Goal: Task Accomplishment & Management: Complete application form

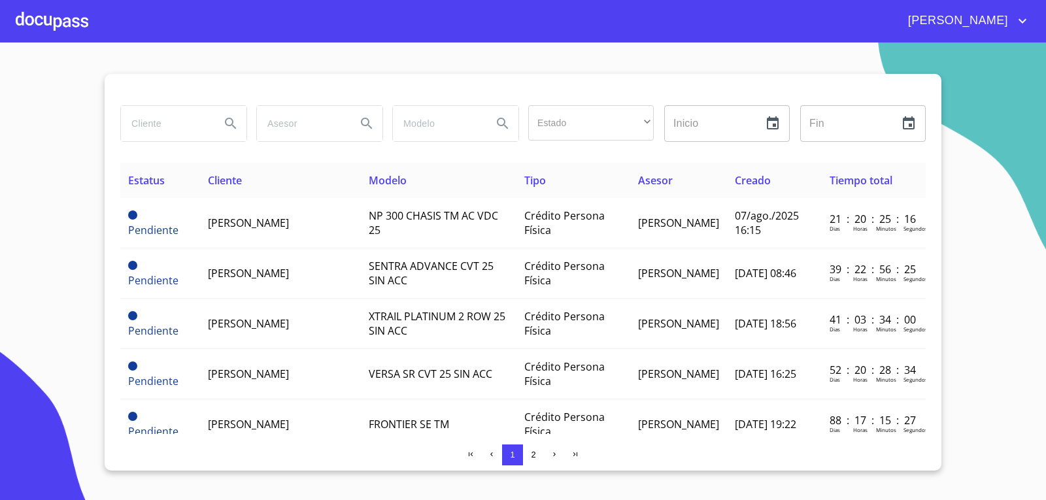
click at [45, 23] on div at bounding box center [52, 21] width 73 height 42
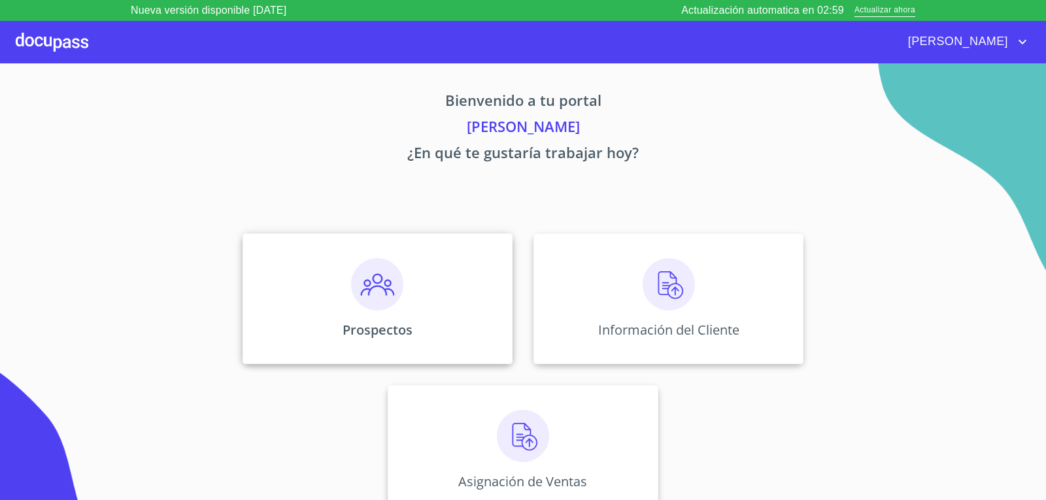
click at [378, 298] on img at bounding box center [377, 284] width 52 height 52
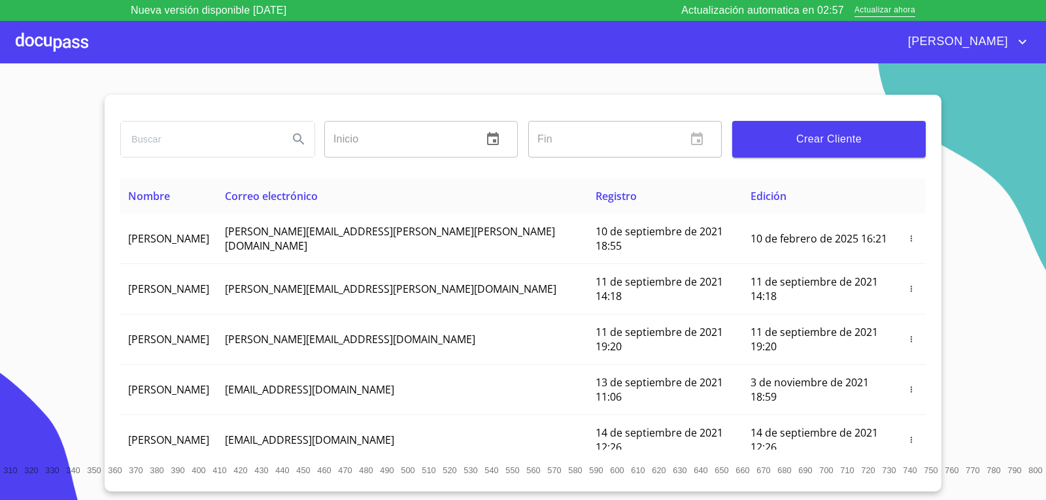
click at [827, 144] on span "Crear Cliente" at bounding box center [829, 139] width 173 height 18
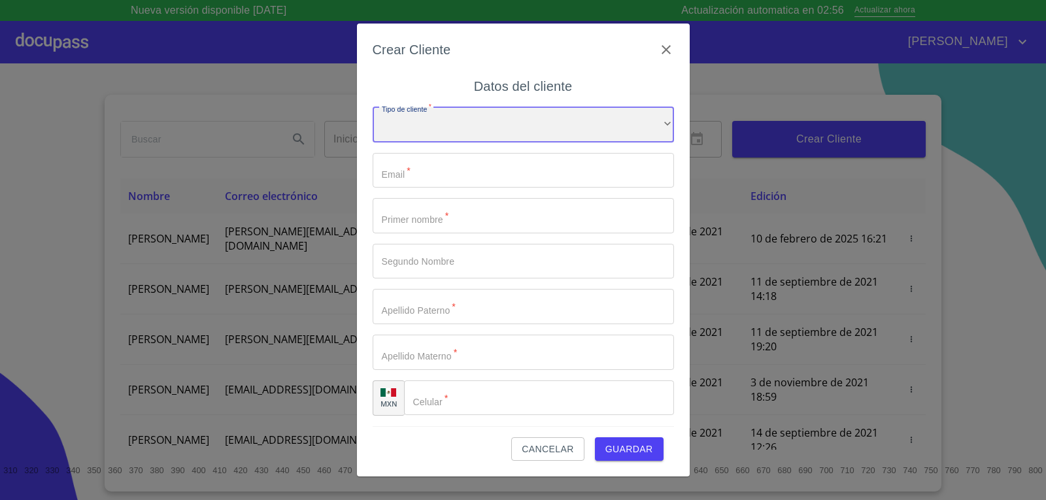
click at [418, 112] on div "​" at bounding box center [523, 124] width 301 height 35
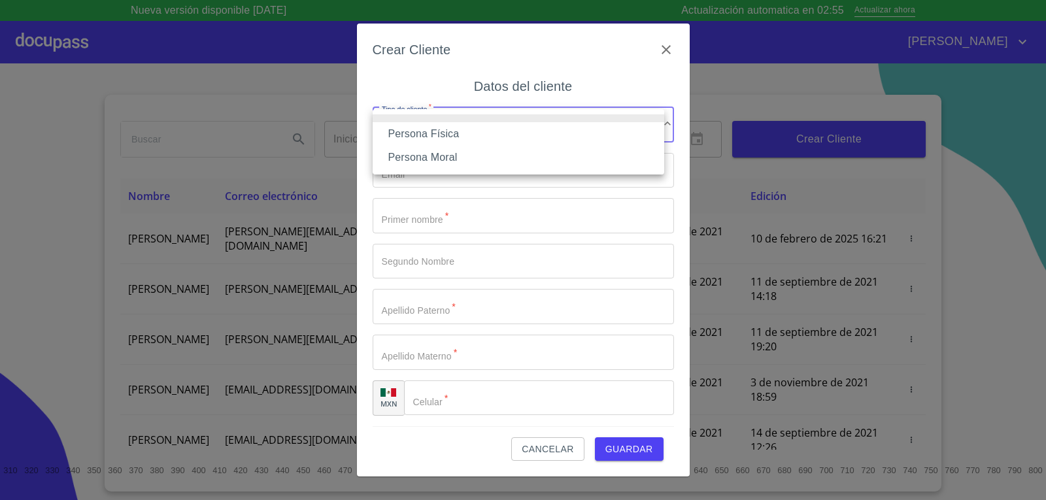
click at [431, 128] on li "Persona Física" at bounding box center [519, 134] width 292 height 24
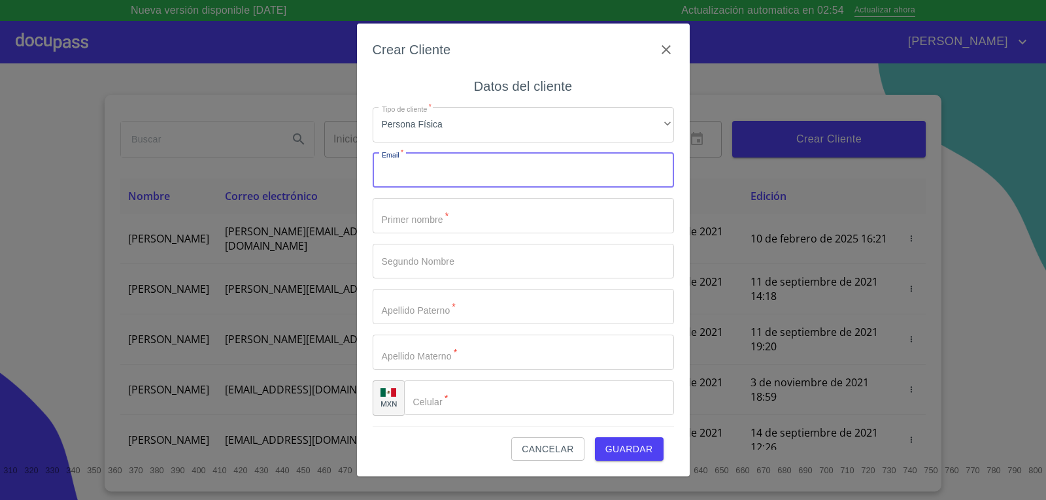
click at [419, 167] on input "Tipo de cliente   *" at bounding box center [523, 170] width 301 height 35
type input "[EMAIL_ADDRESS][DOMAIN_NAME]"
click at [458, 211] on input "Tipo de cliente   *" at bounding box center [523, 215] width 301 height 35
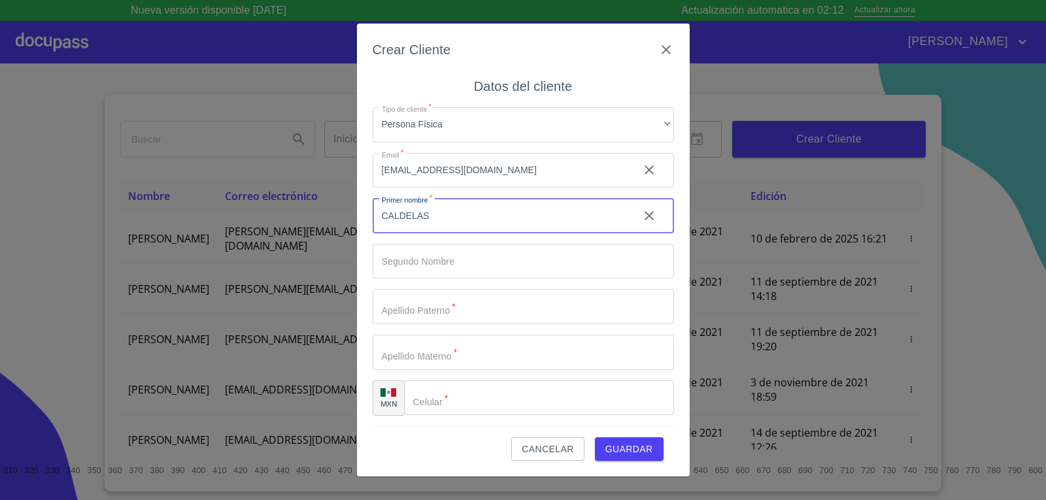
type input "CALDELAS"
drag, startPoint x: 509, startPoint y: 208, endPoint x: 335, endPoint y: 226, distance: 174.9
click at [335, 226] on div "Crear Cliente Datos del cliente Tipo de cliente   * Persona Física ​ Email   * …" at bounding box center [523, 250] width 1046 height 500
type input "[PERSON_NAME]"
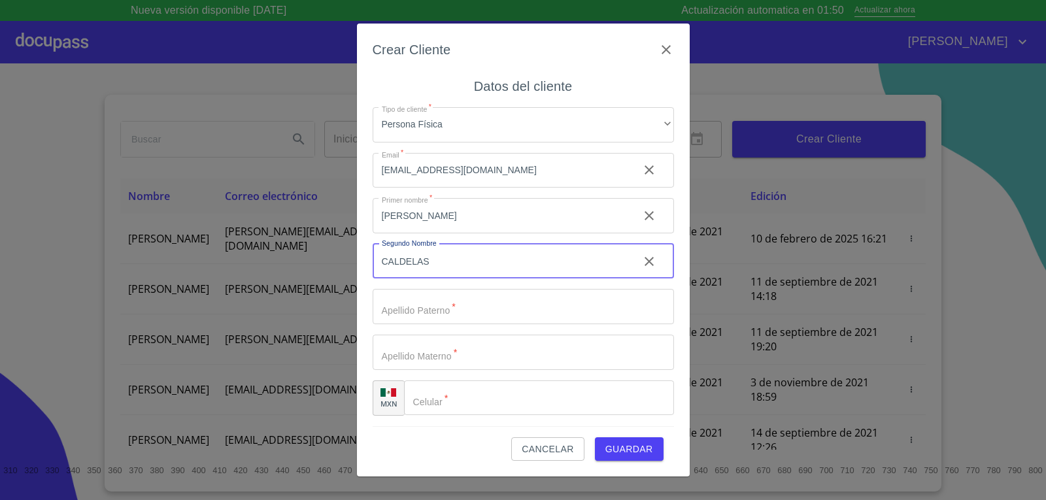
type input "CALDELAS"
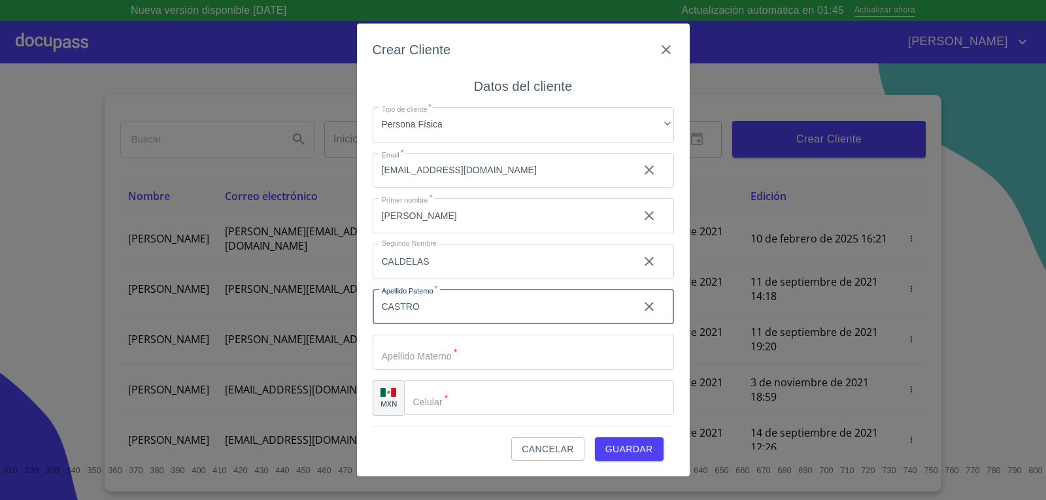
type input "CASTRO"
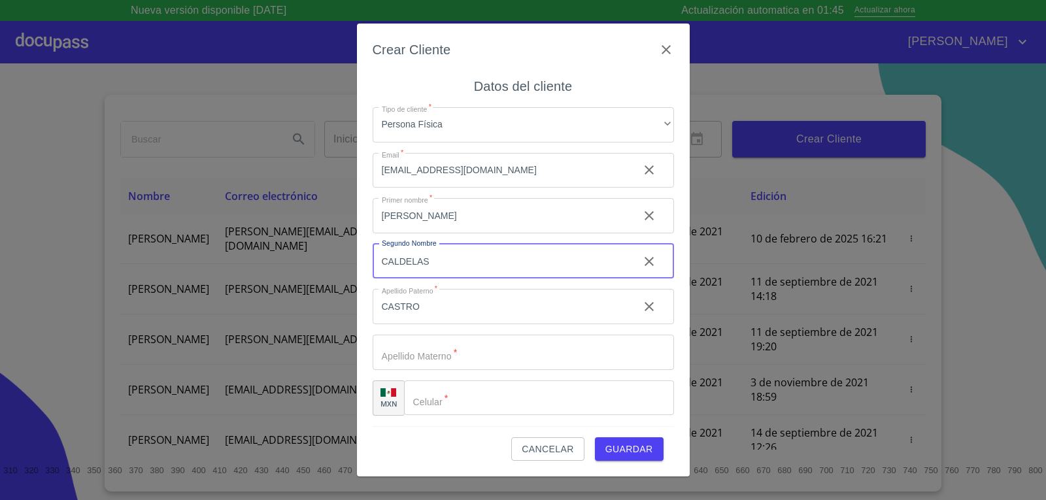
drag, startPoint x: 466, startPoint y: 261, endPoint x: 353, endPoint y: 260, distance: 113.1
click at [353, 260] on div "Crear Cliente Datos del cliente Tipo de cliente   * Persona Física ​ Email   * …" at bounding box center [523, 250] width 1046 height 500
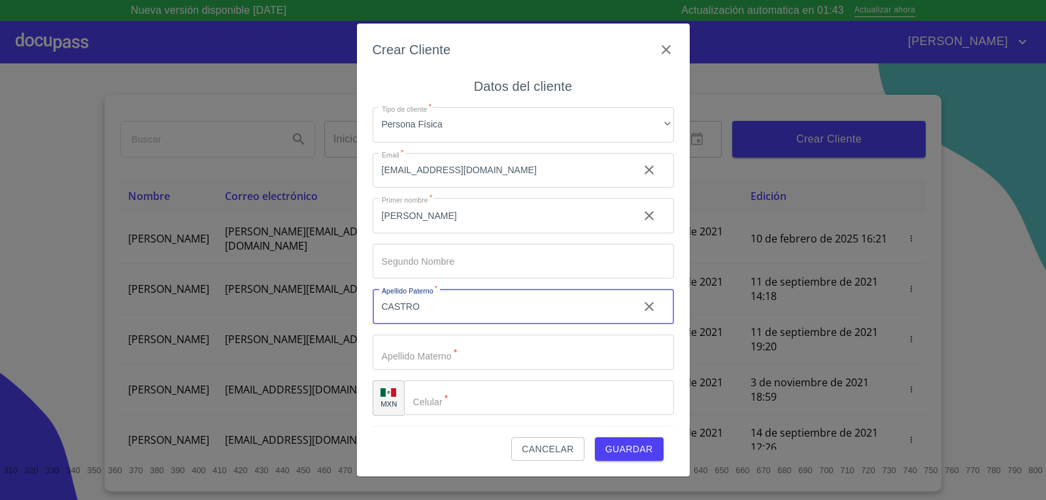
drag, startPoint x: 434, startPoint y: 309, endPoint x: 324, endPoint y: 328, distance: 111.6
click at [314, 328] on div "Crear Cliente Datos del cliente Tipo de cliente   * Persona Física ​ Email   * …" at bounding box center [523, 250] width 1046 height 500
click at [487, 233] on input "Tipo de cliente   *" at bounding box center [501, 215] width 256 height 35
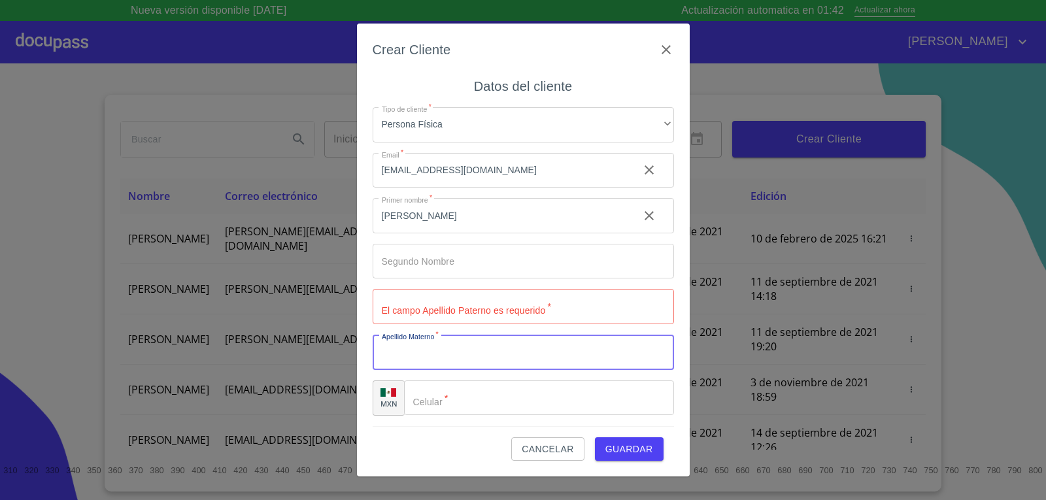
click at [495, 317] on input "Tipo de cliente   *" at bounding box center [523, 306] width 301 height 35
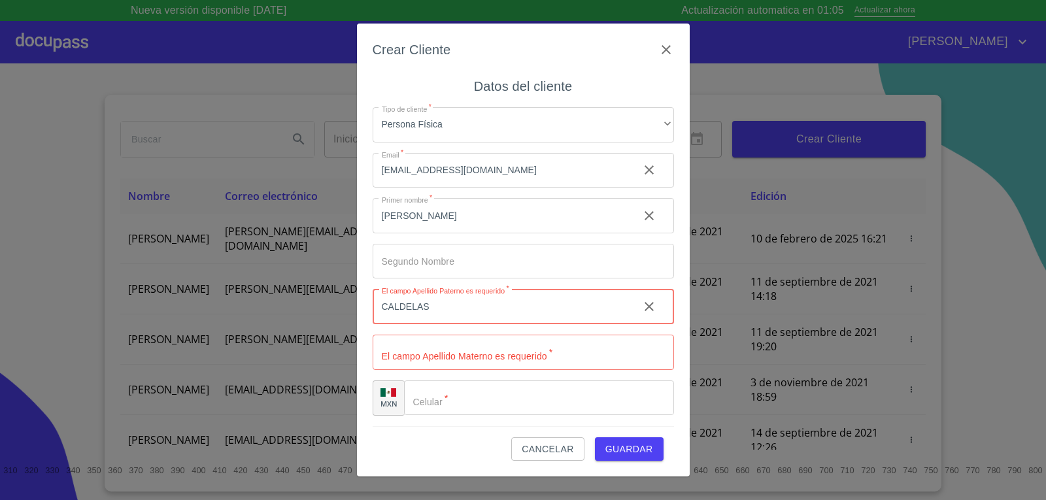
type input "CALDELAS"
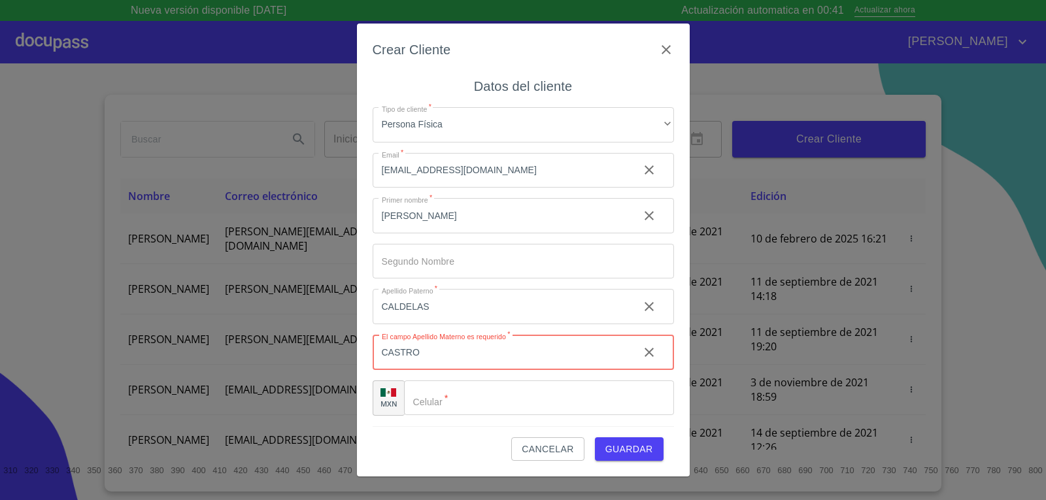
type input "CASTRO"
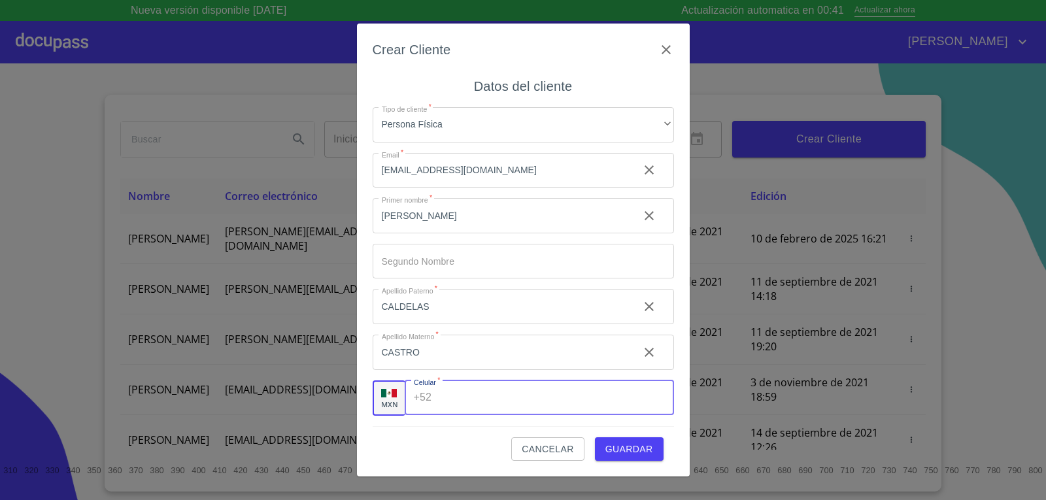
click at [495, 405] on input "Tipo de cliente   *" at bounding box center [555, 398] width 237 height 35
type input "[PHONE_NUMBER]"
click at [611, 444] on span "Guardar" at bounding box center [630, 449] width 48 height 16
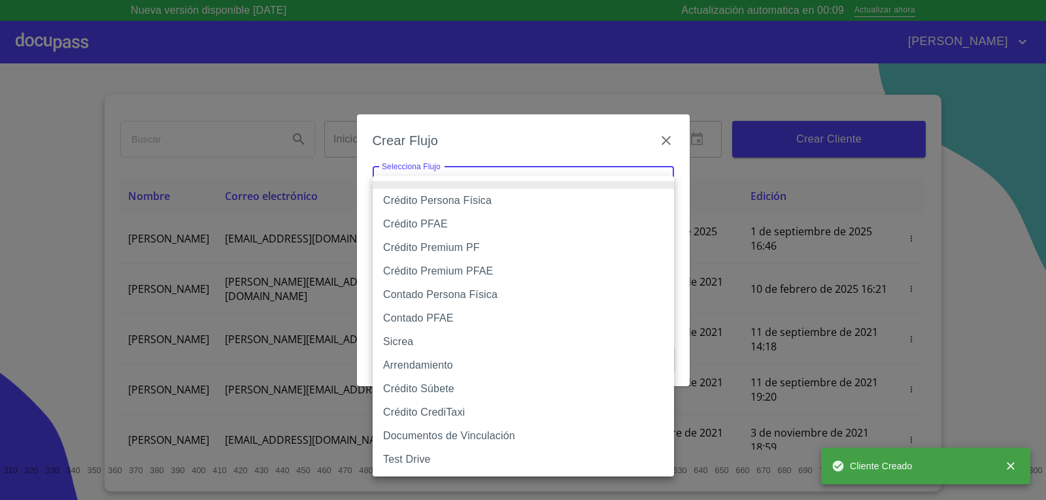
click at [547, 195] on body "Nueva versión disponible 4.02.01 Actualización automatica en 00:09 Actualizar a…" at bounding box center [523, 250] width 1046 height 500
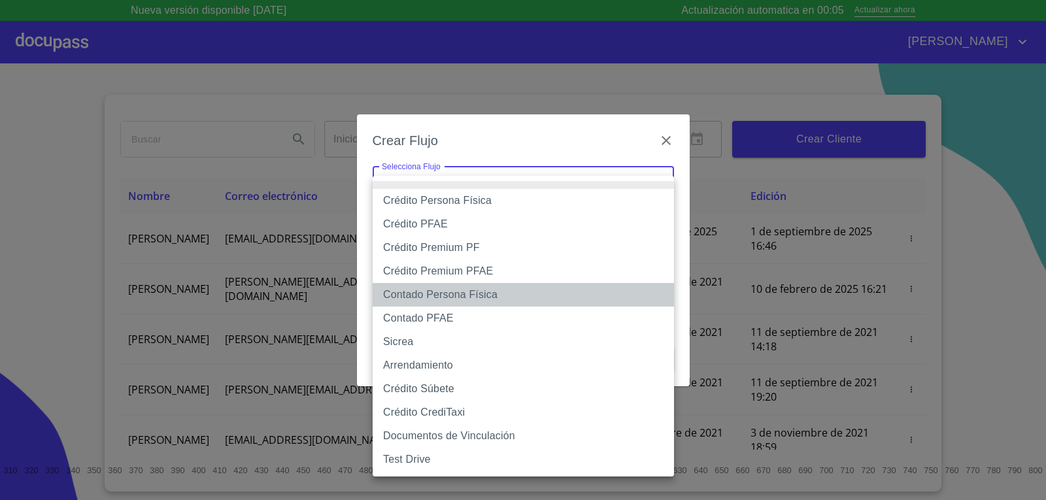
click at [471, 298] on li "Contado Persona Física" at bounding box center [523, 295] width 301 height 24
type input "60bf975b0d9865ccc2471536"
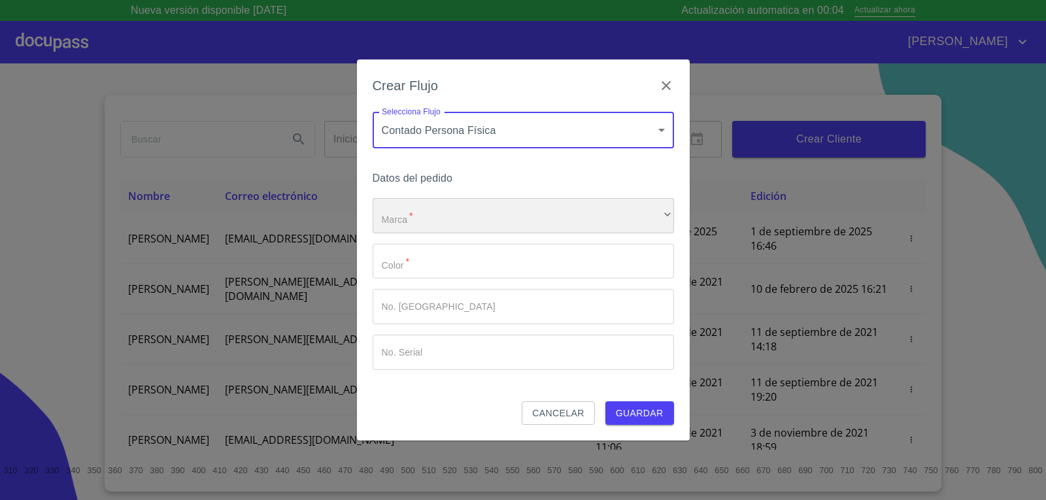
click at [447, 220] on div "​" at bounding box center [523, 215] width 301 height 35
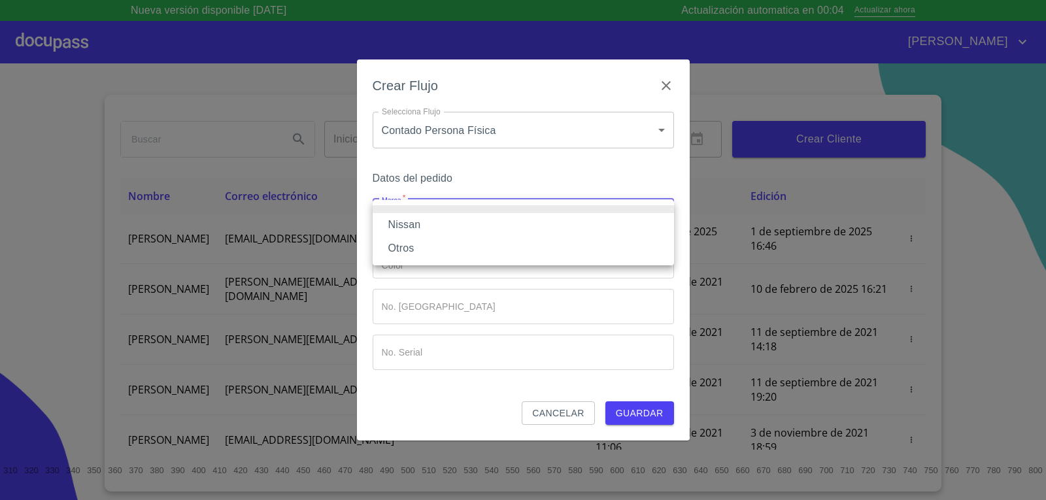
click at [449, 228] on li "Nissan" at bounding box center [523, 225] width 301 height 24
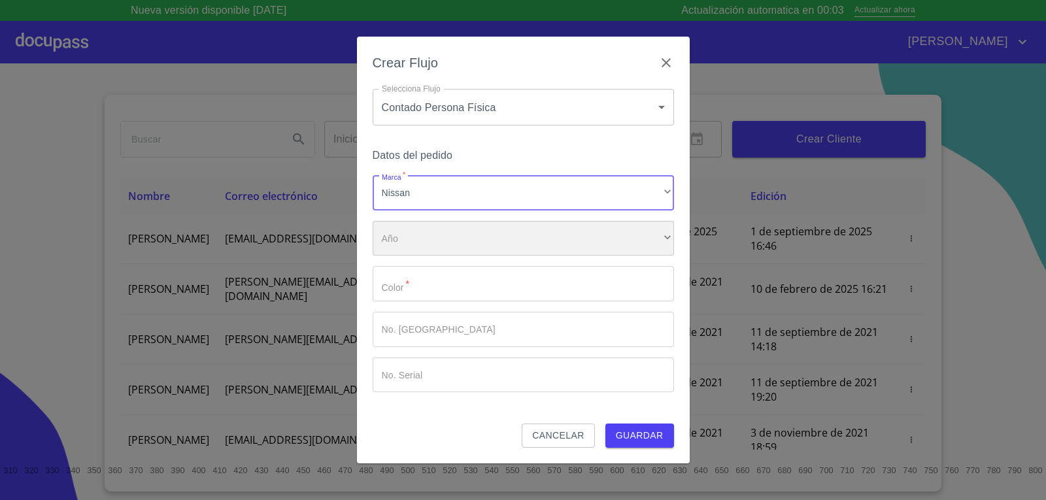
click at [456, 240] on div "​" at bounding box center [523, 238] width 301 height 35
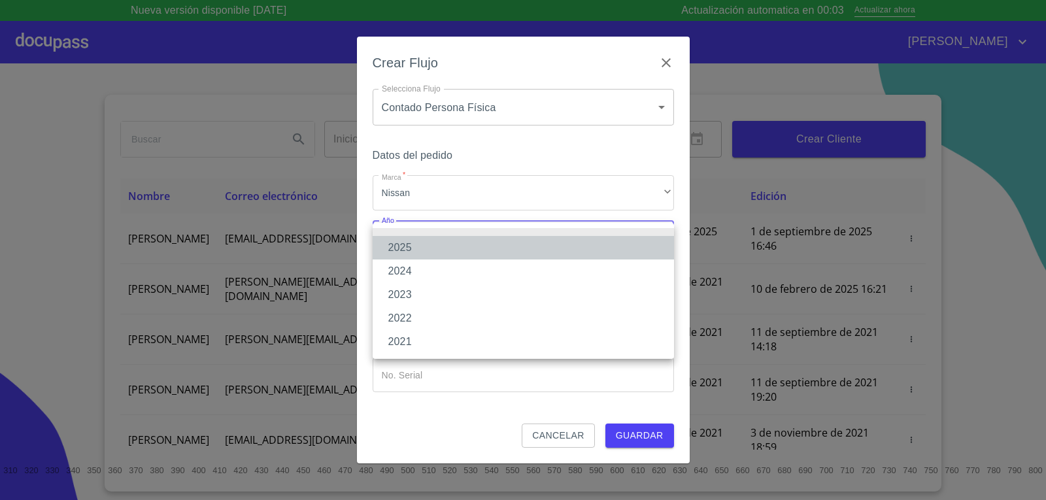
click at [455, 249] on li "2025" at bounding box center [523, 248] width 301 height 24
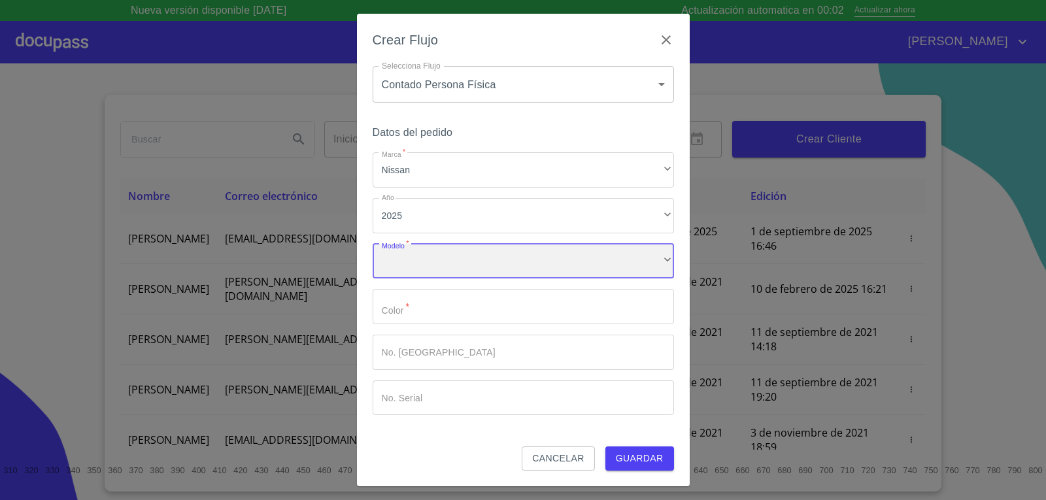
click at [457, 256] on div "​" at bounding box center [523, 261] width 301 height 35
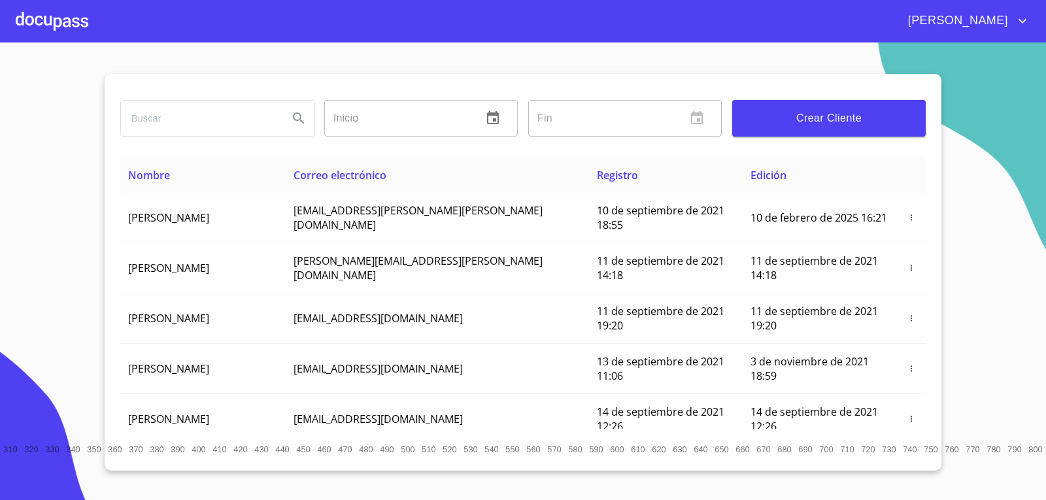
click at [67, 22] on div at bounding box center [52, 21] width 73 height 42
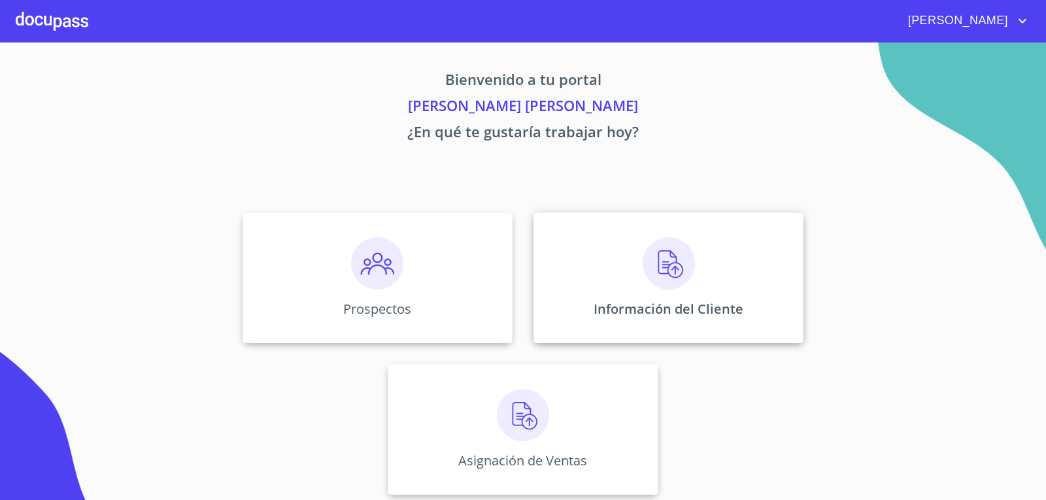
click at [653, 274] on img at bounding box center [669, 263] width 52 height 52
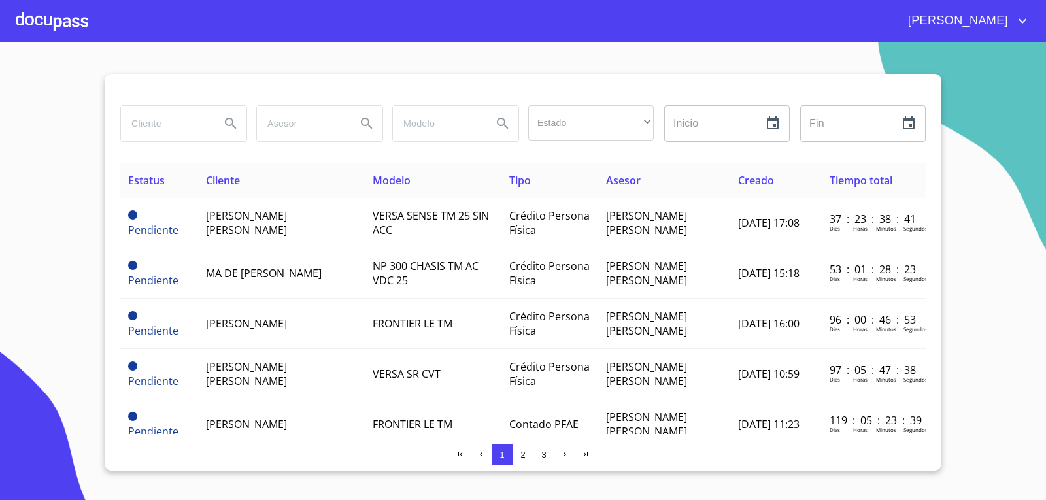
click at [39, 29] on div at bounding box center [52, 21] width 73 height 42
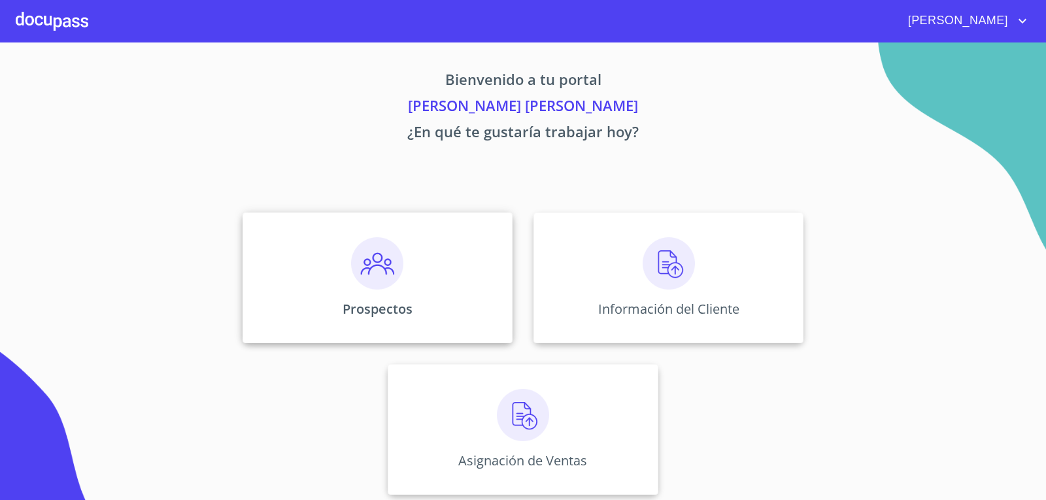
click at [339, 267] on div "Prospectos" at bounding box center [378, 278] width 270 height 131
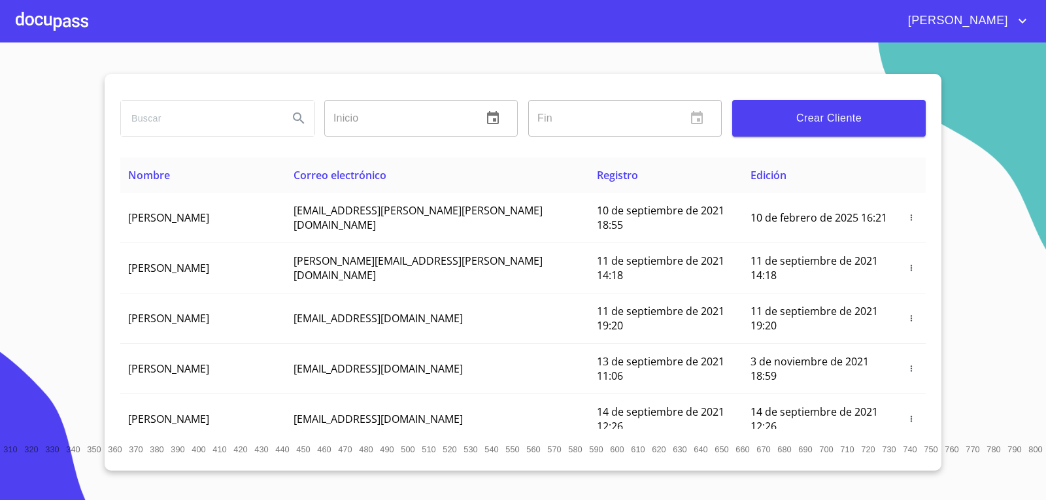
click at [228, 126] on input "search" at bounding box center [199, 118] width 157 height 35
type input "[PERSON_NAME]"
click at [302, 124] on icon "Search" at bounding box center [299, 119] width 16 height 16
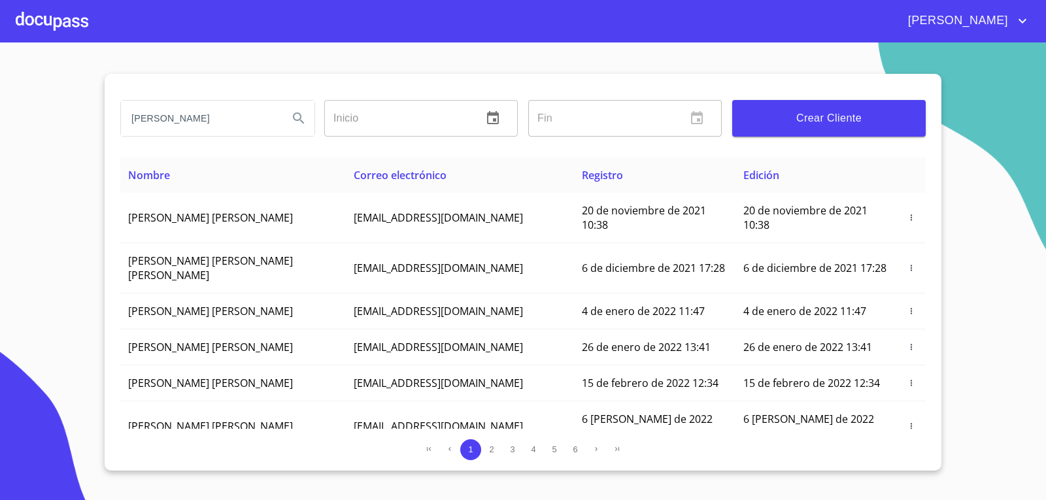
click at [80, 23] on div at bounding box center [52, 21] width 73 height 42
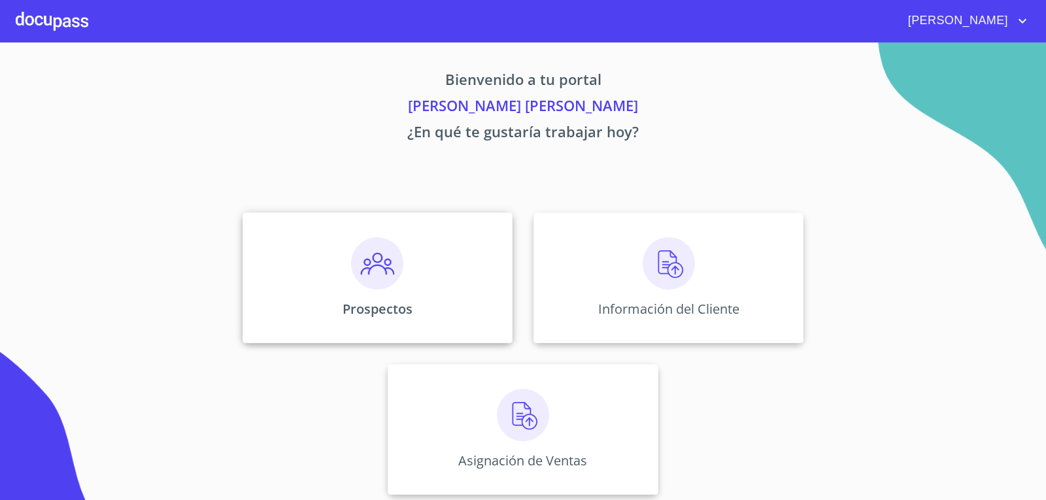
click at [360, 262] on img at bounding box center [377, 263] width 52 height 52
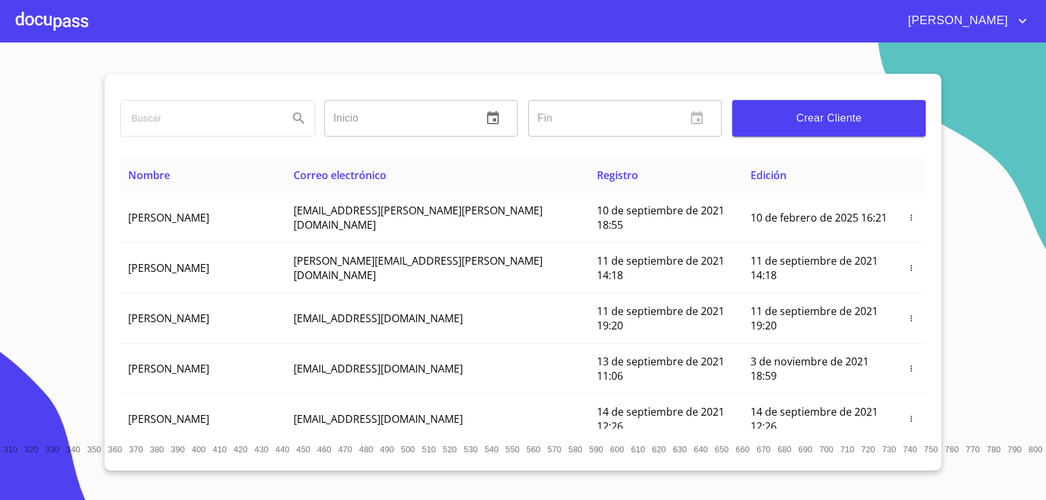
click at [238, 106] on input "search" at bounding box center [199, 118] width 157 height 35
type input "[PERSON_NAME]"
click at [292, 115] on icon "Search" at bounding box center [299, 119] width 16 height 16
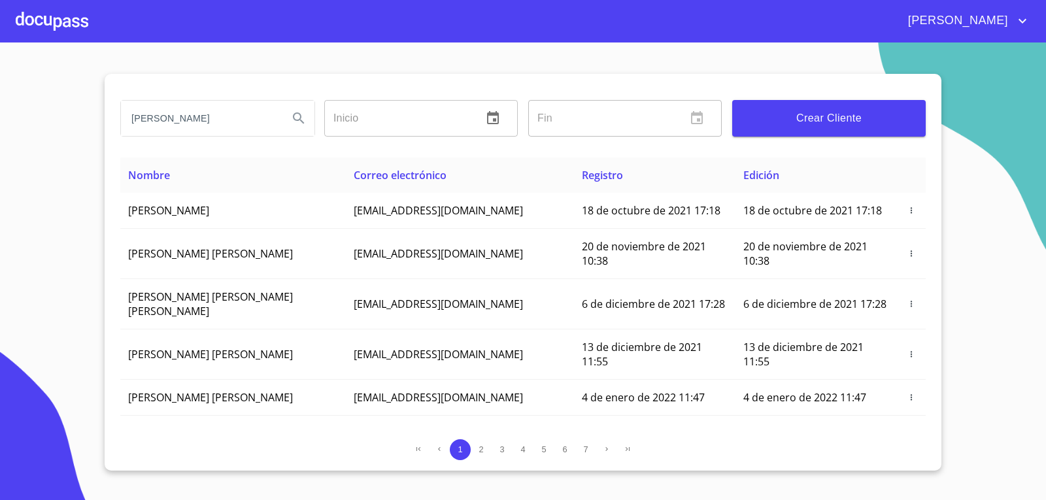
click at [23, 10] on div at bounding box center [52, 21] width 73 height 42
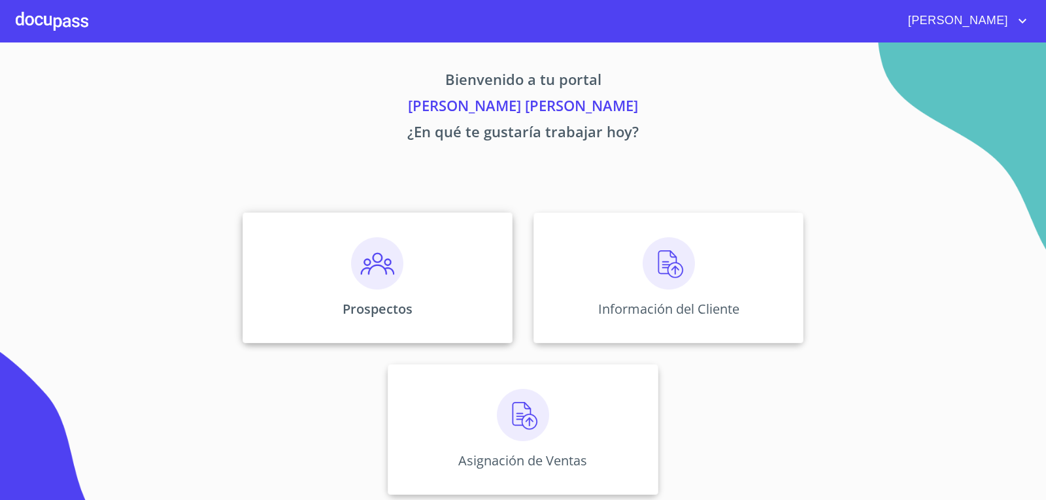
click at [376, 273] on img at bounding box center [377, 263] width 52 height 52
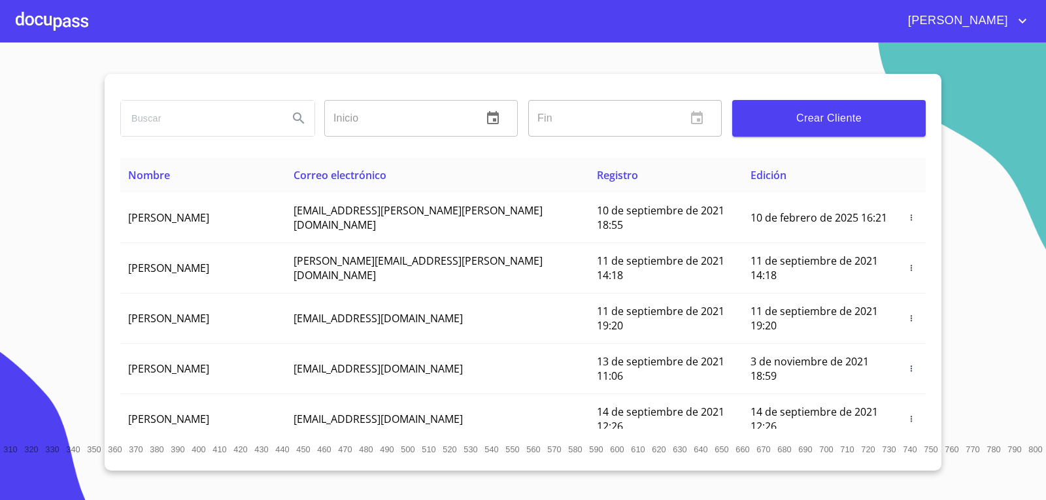
click at [225, 137] on div at bounding box center [217, 118] width 204 height 47
drag, startPoint x: 213, startPoint y: 145, endPoint x: 199, endPoint y: 142, distance: 14.0
click at [209, 145] on div "Inicio ​ Fin ​ Crear Cliente" at bounding box center [523, 116] width 806 height 84
drag, startPoint x: 197, startPoint y: 139, endPoint x: 184, endPoint y: 130, distance: 16.0
click at [188, 133] on div at bounding box center [217, 118] width 204 height 47
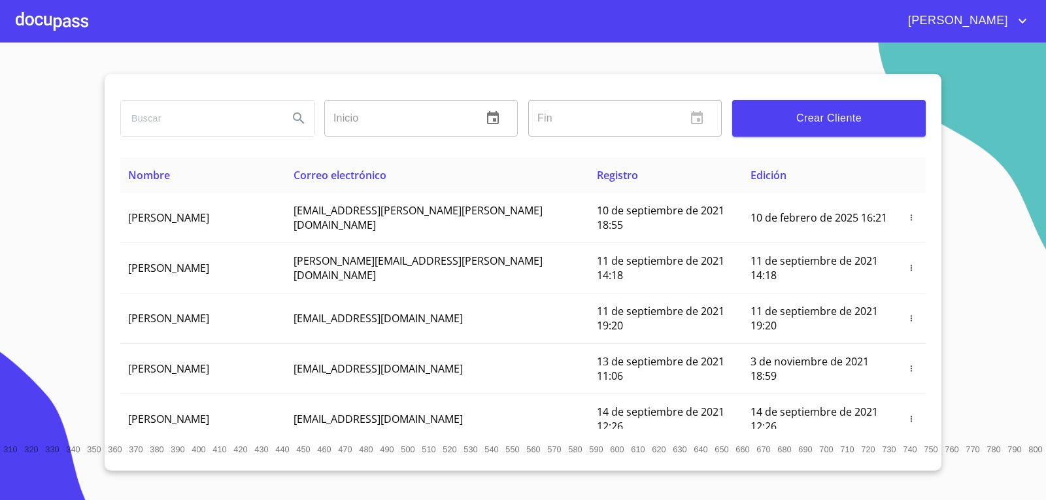
click at [184, 130] on input "search" at bounding box center [199, 118] width 157 height 35
type input "[PERSON_NAME]"
click at [296, 121] on icon "Search" at bounding box center [299, 119] width 16 height 16
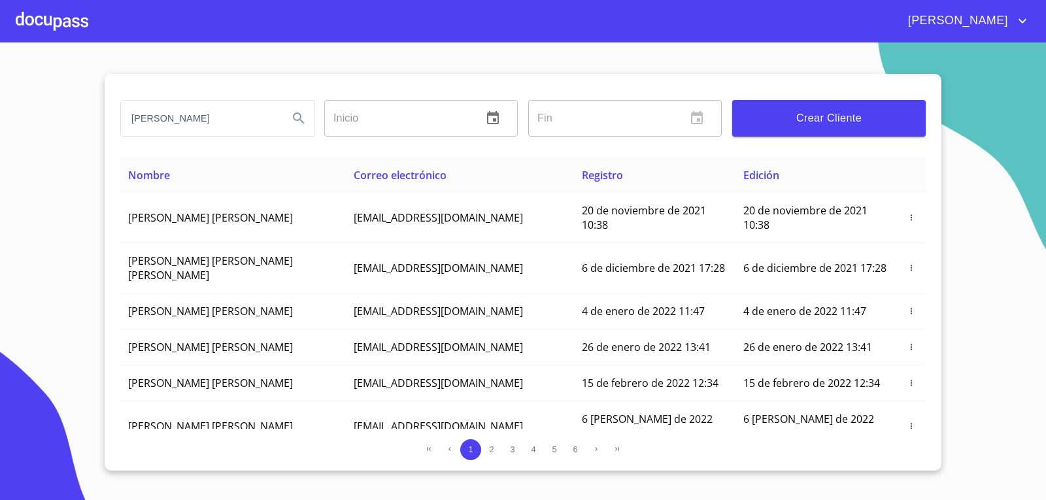
click at [64, 22] on div at bounding box center [52, 21] width 73 height 42
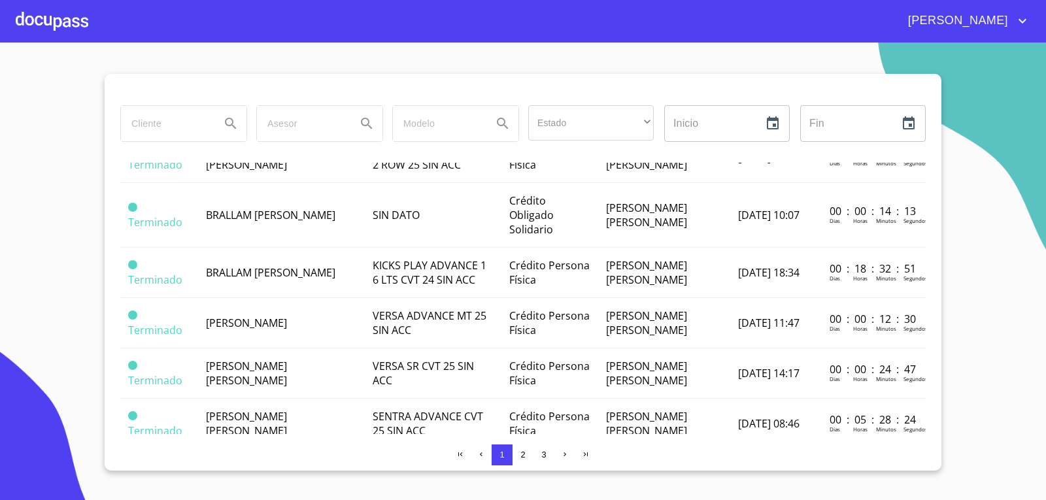
scroll to position [981, 0]
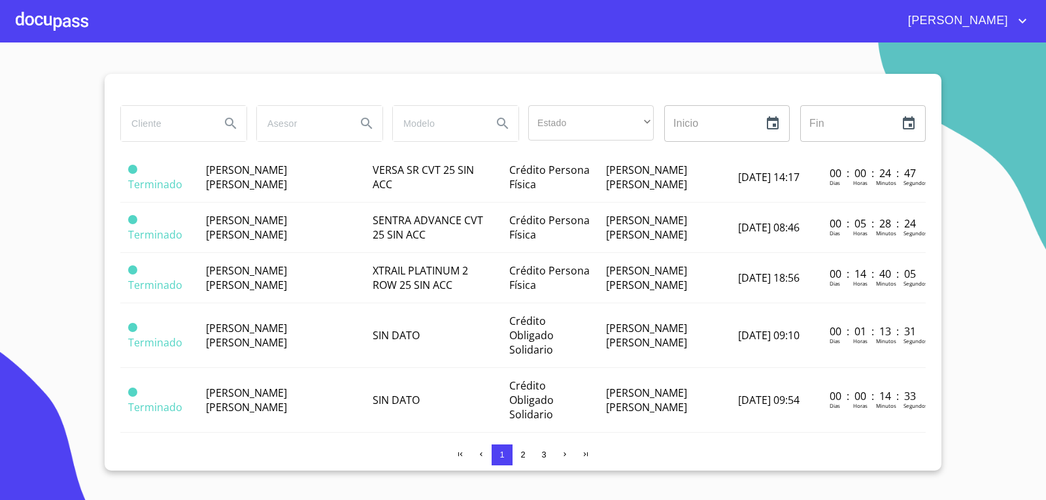
click at [196, 135] on input "search" at bounding box center [165, 123] width 89 height 35
type input "[PERSON_NAME]"
click at [229, 119] on icon "Search" at bounding box center [230, 123] width 11 height 11
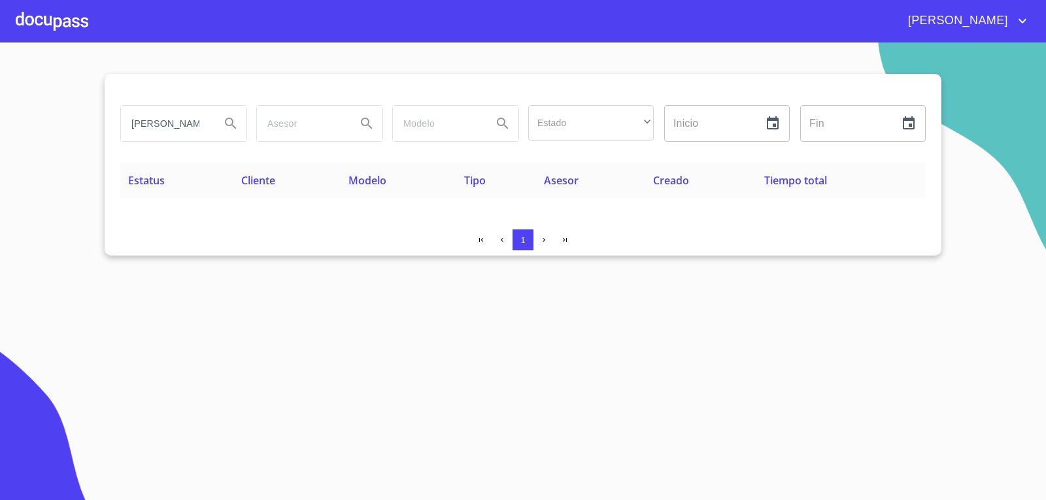
scroll to position [0, 0]
click at [65, 21] on div at bounding box center [52, 21] width 73 height 42
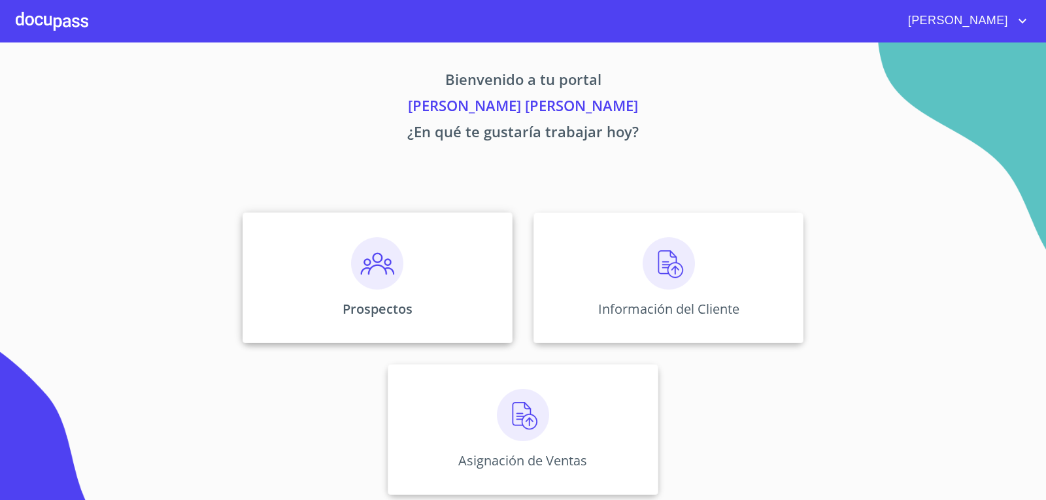
click at [379, 273] on img at bounding box center [377, 263] width 52 height 52
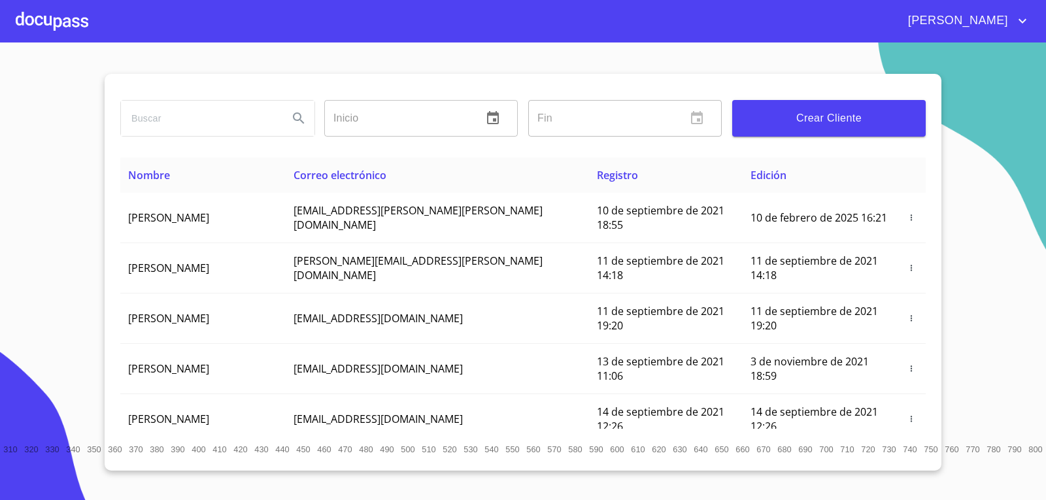
click at [849, 120] on span "Crear Cliente" at bounding box center [829, 118] width 173 height 18
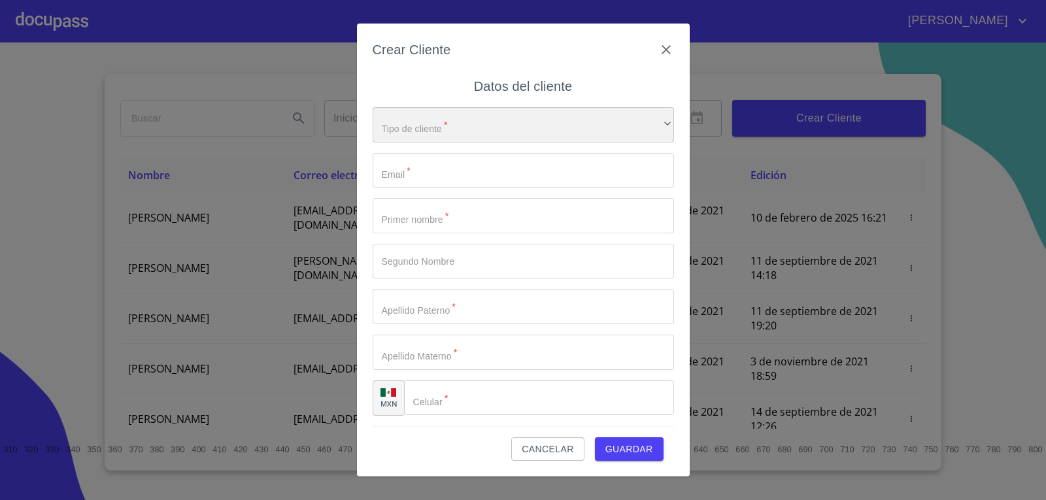
click at [476, 129] on div "​" at bounding box center [523, 124] width 301 height 35
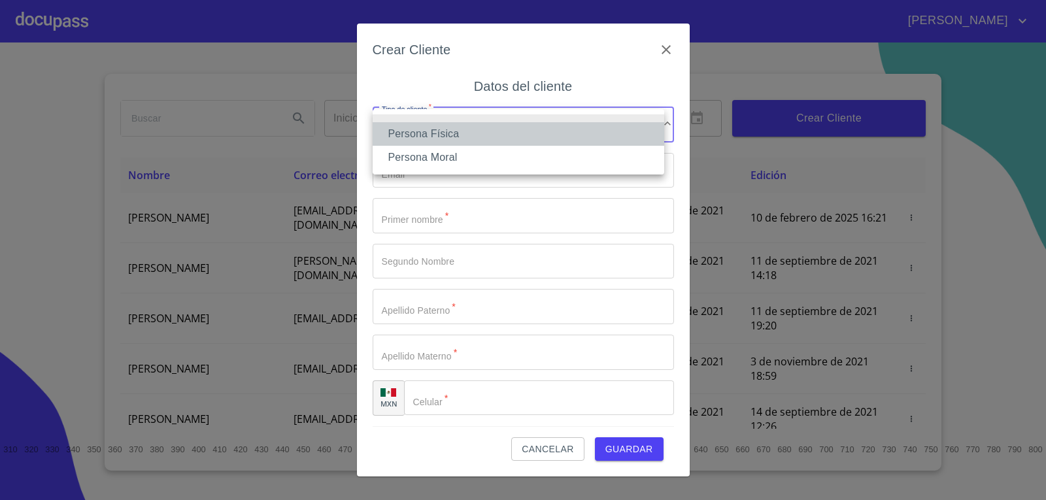
click at [476, 129] on li "Persona Física" at bounding box center [519, 134] width 292 height 24
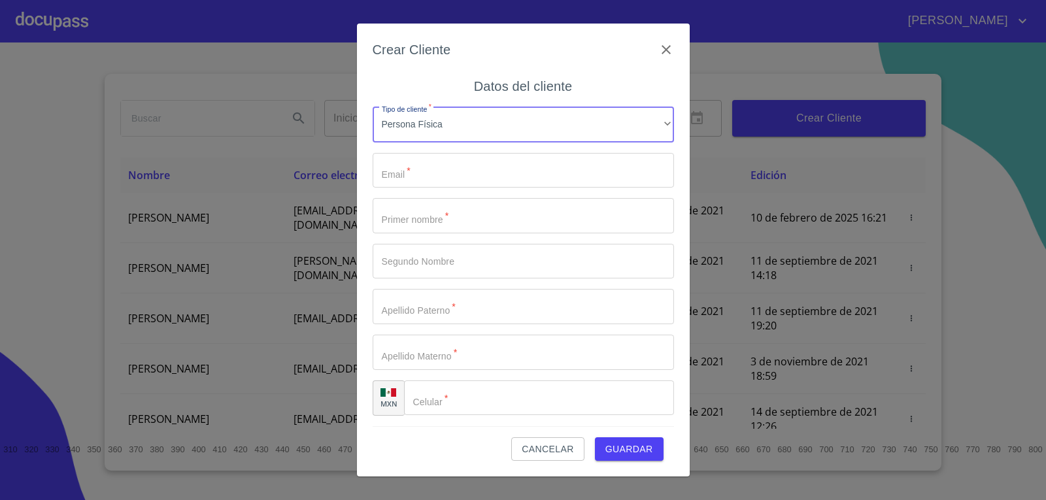
click at [449, 157] on input "Tipo de cliente   *" at bounding box center [523, 170] width 301 height 35
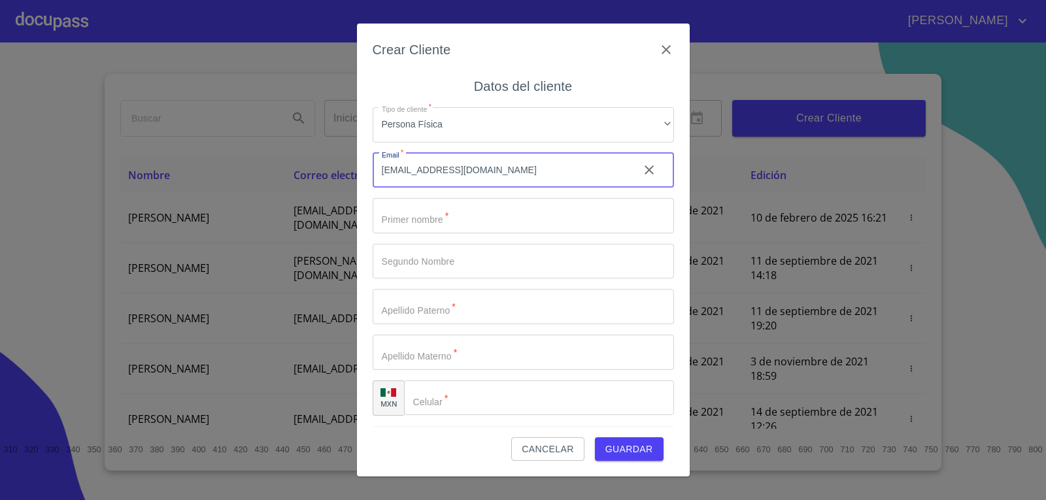
type input "[EMAIL_ADDRESS][DOMAIN_NAME]"
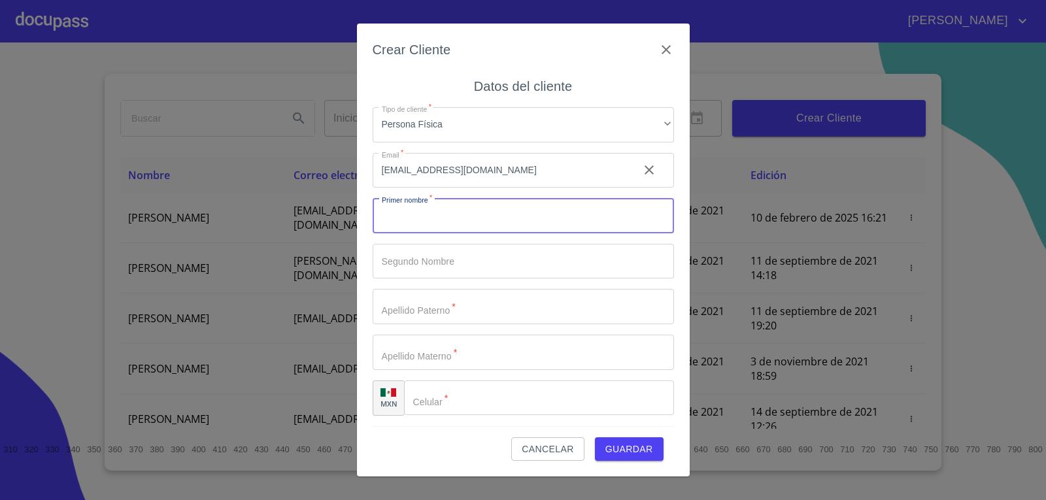
click at [509, 223] on input "Tipo de cliente   *" at bounding box center [523, 215] width 301 height 35
type input "[PERSON_NAME]"
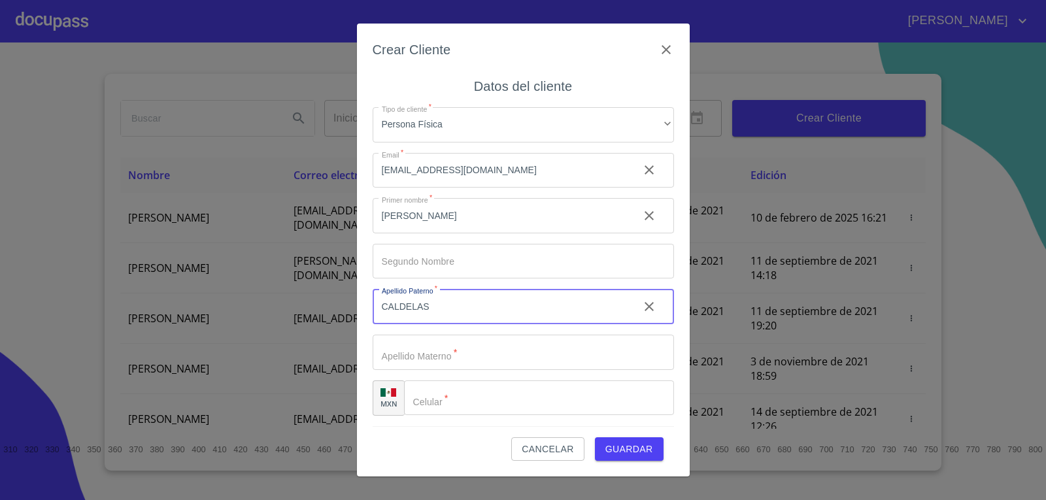
type input "CALDELAS"
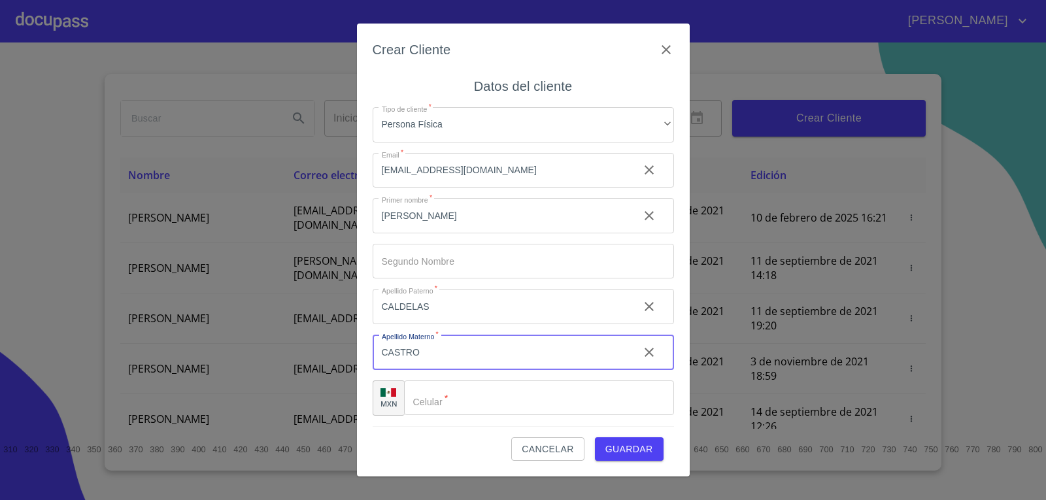
type input "CASTRO"
type input "[PHONE_NUMBER]"
click at [626, 453] on span "Guardar" at bounding box center [630, 449] width 48 height 16
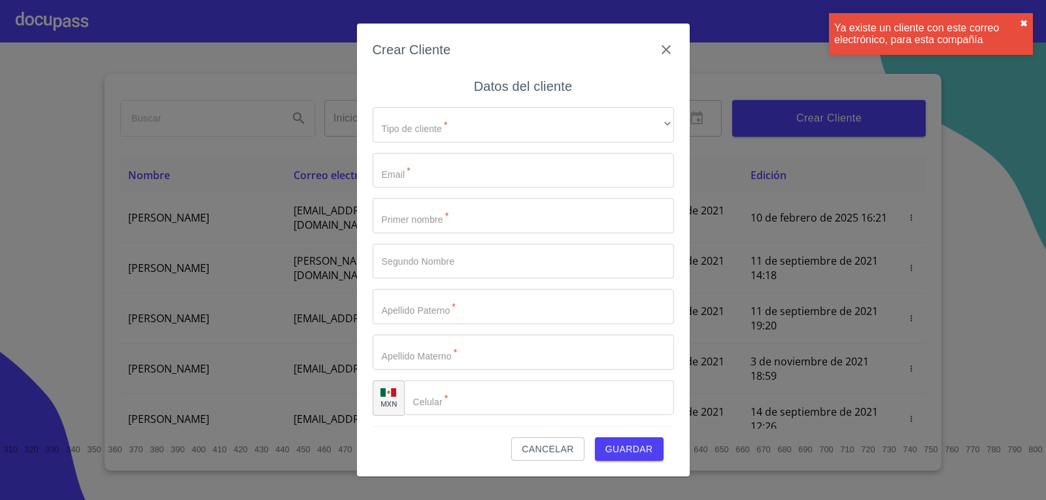
click at [1023, 20] on button "✖︎" at bounding box center [1024, 23] width 8 height 10
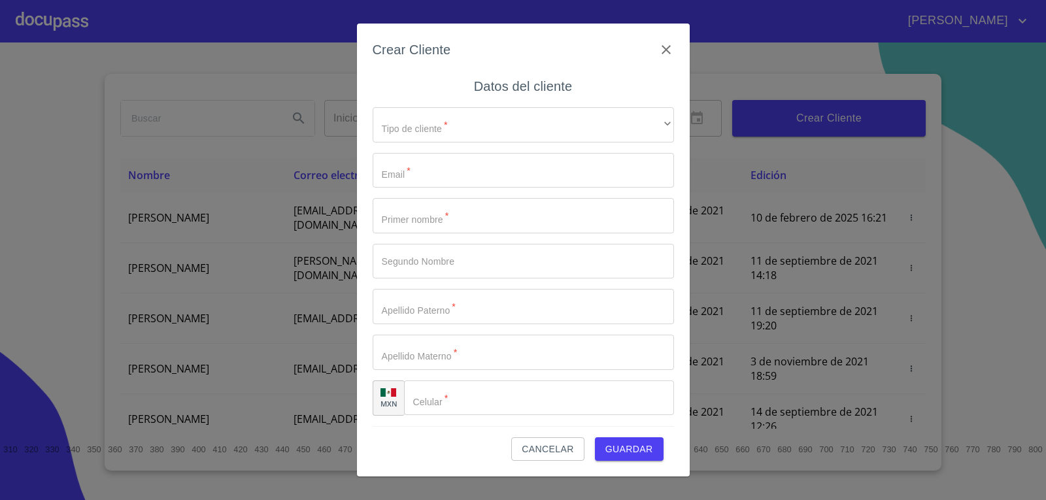
click at [550, 443] on span "Cancelar" at bounding box center [548, 449] width 52 height 16
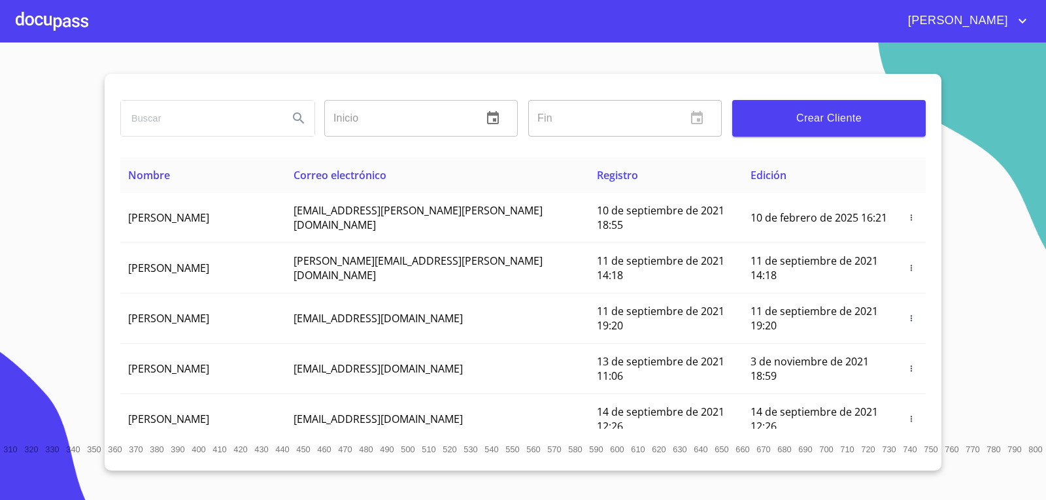
click at [200, 109] on input "search" at bounding box center [199, 118] width 157 height 35
type input "[PERSON_NAME]"
click at [291, 117] on icon "Search" at bounding box center [299, 119] width 16 height 16
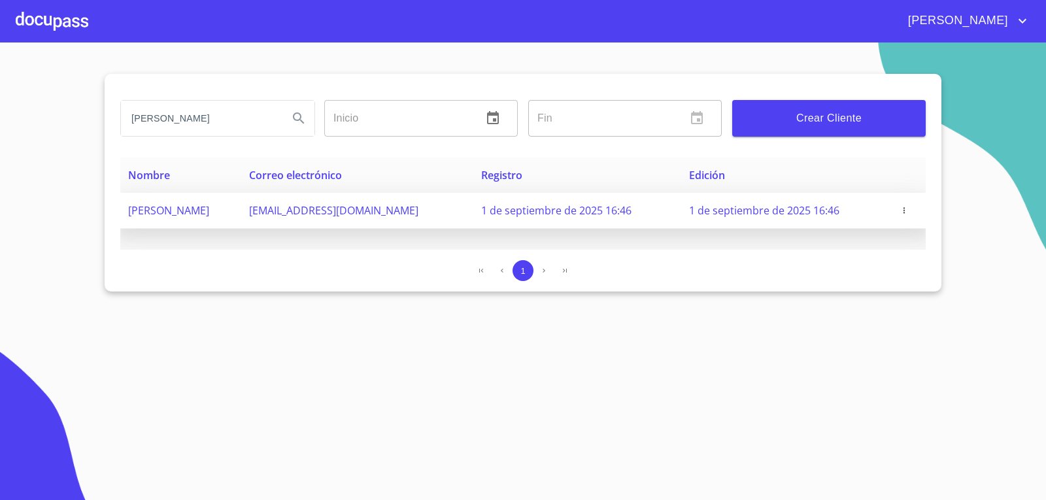
click at [898, 207] on span "button" at bounding box center [904, 210] width 13 height 9
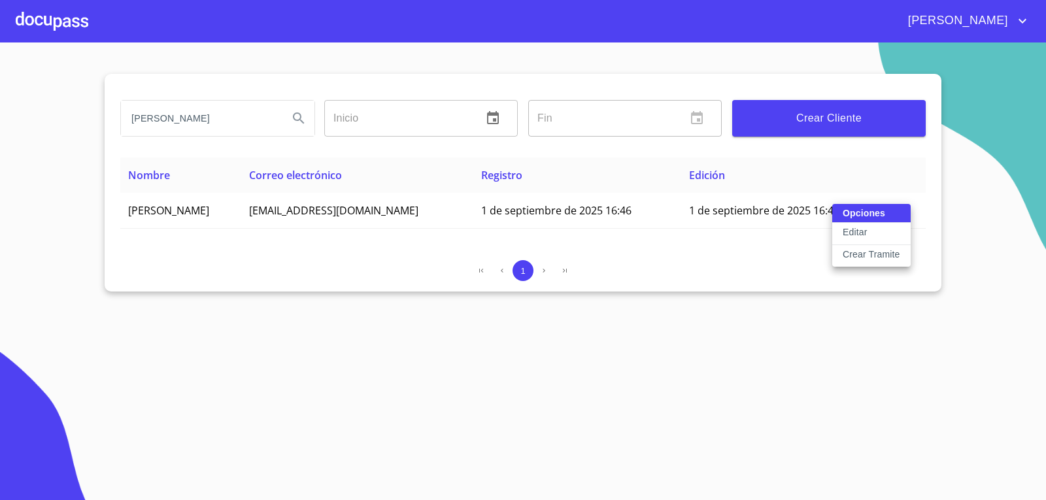
click at [856, 252] on p "Crear Tramite" at bounding box center [872, 254] width 58 height 13
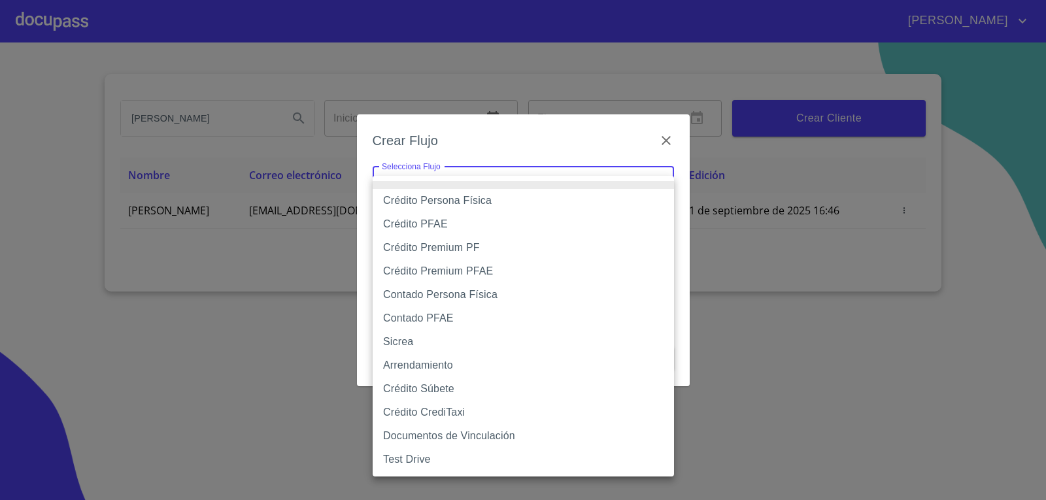
click at [599, 177] on body "[PERSON_NAME] [PERSON_NAME] Inicio ​ Fin ​ Crear Cliente Nombre Correo electrón…" at bounding box center [523, 250] width 1046 height 500
click at [460, 294] on li "Contado Persona Física" at bounding box center [523, 295] width 301 height 24
type input "60bf975b0d9865ccc2471536"
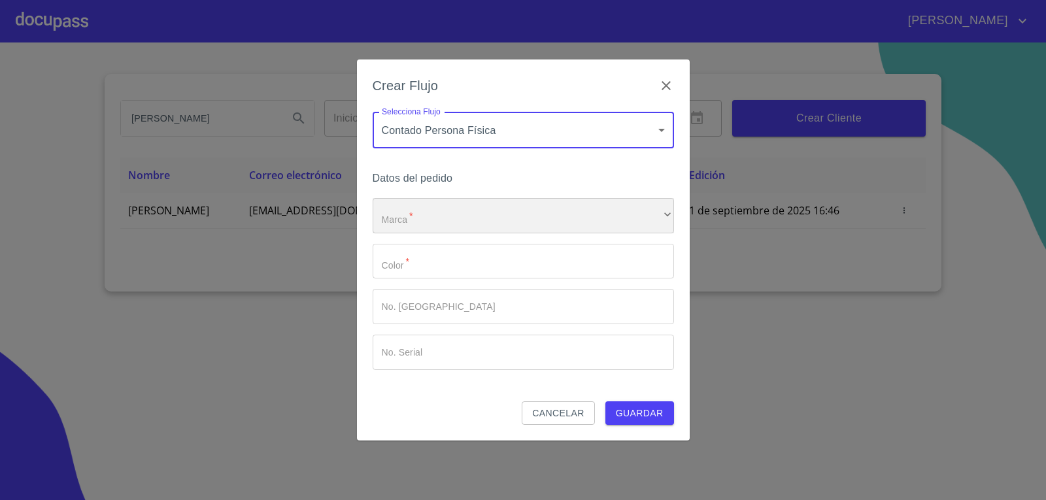
click at [446, 218] on div "​" at bounding box center [523, 215] width 301 height 35
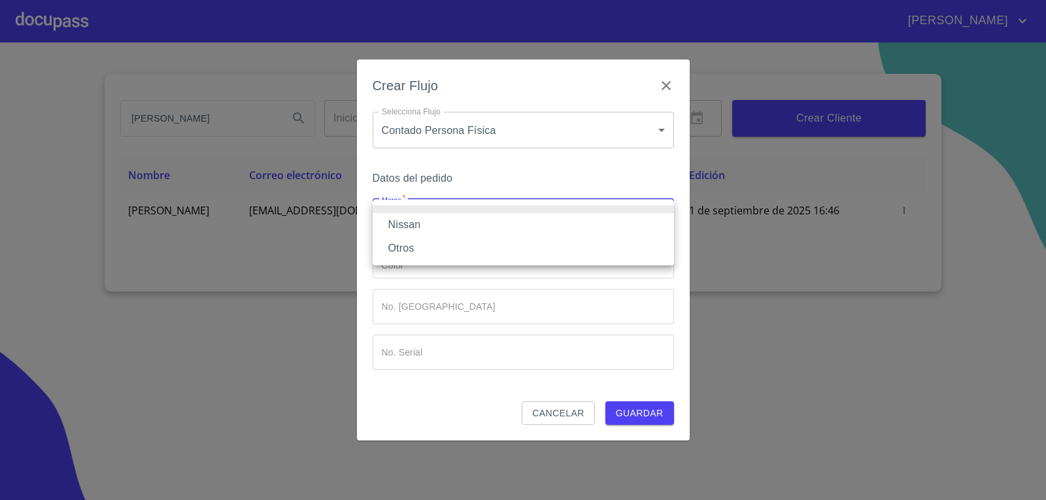
click at [452, 220] on li "Nissan" at bounding box center [523, 225] width 301 height 24
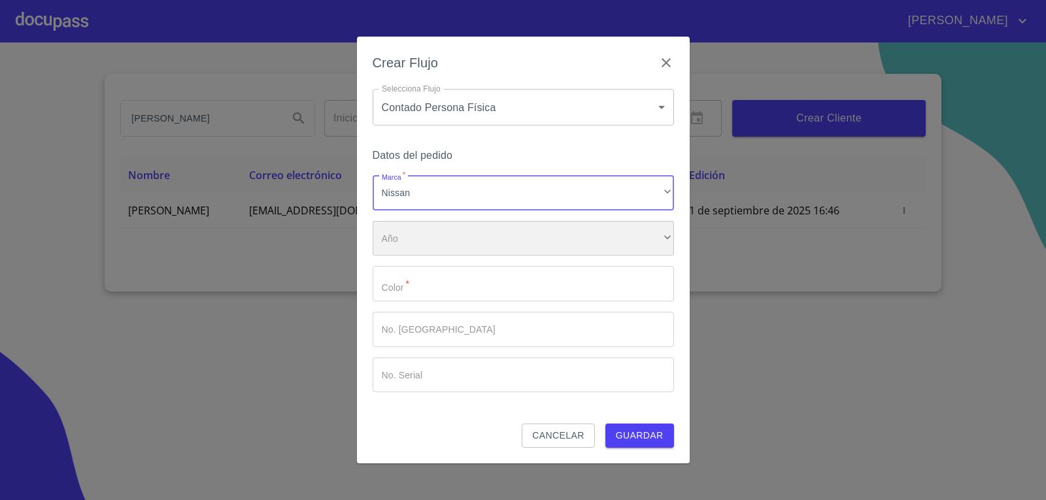
click at [471, 237] on div "​" at bounding box center [523, 238] width 301 height 35
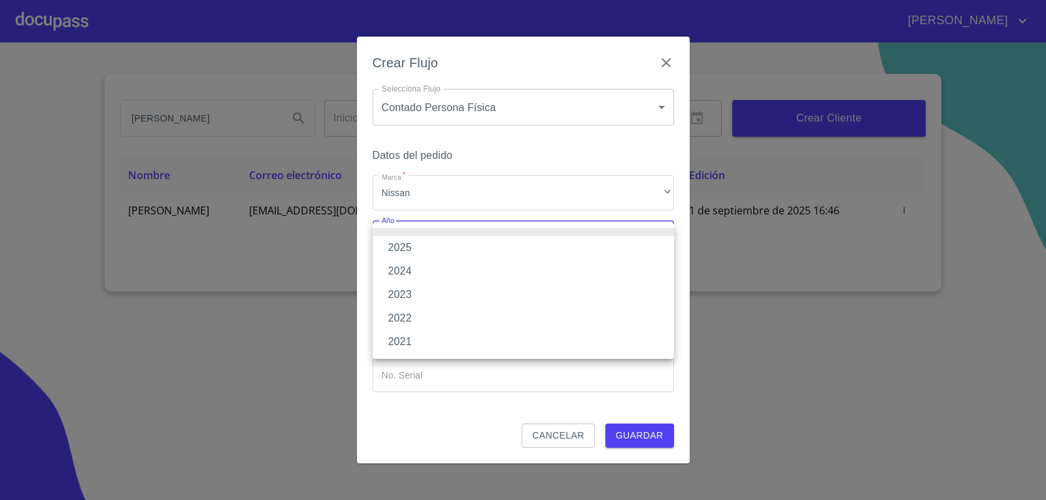
click at [468, 246] on li "2025" at bounding box center [523, 248] width 301 height 24
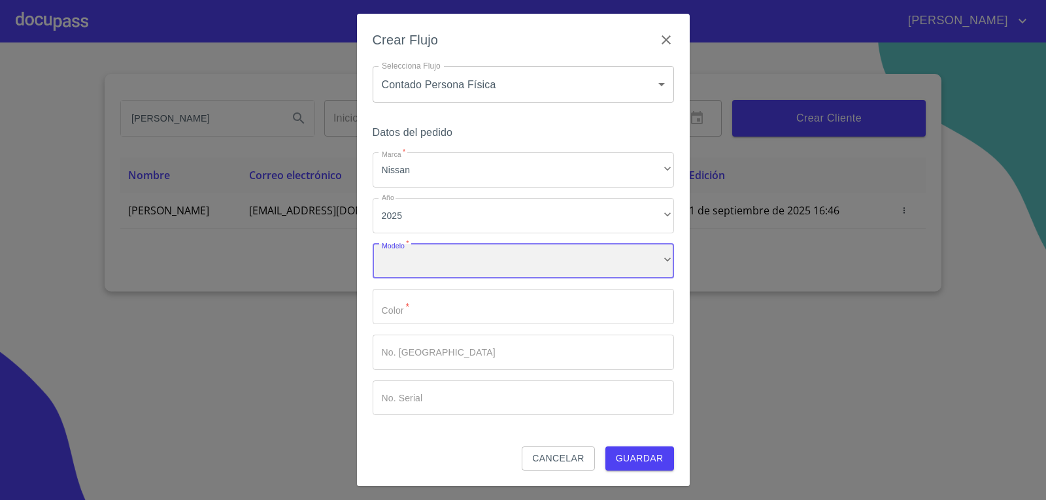
click at [464, 260] on div "​" at bounding box center [523, 261] width 301 height 35
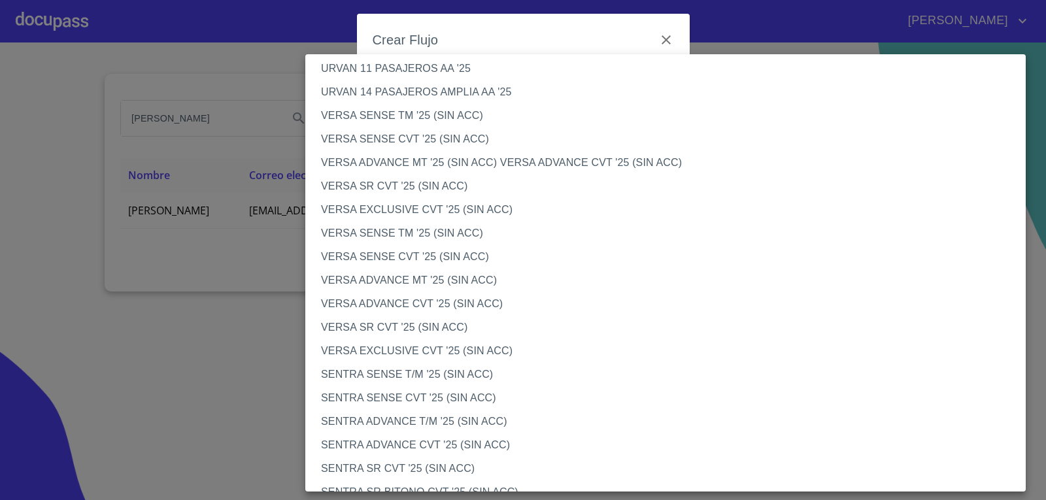
scroll to position [719, 0]
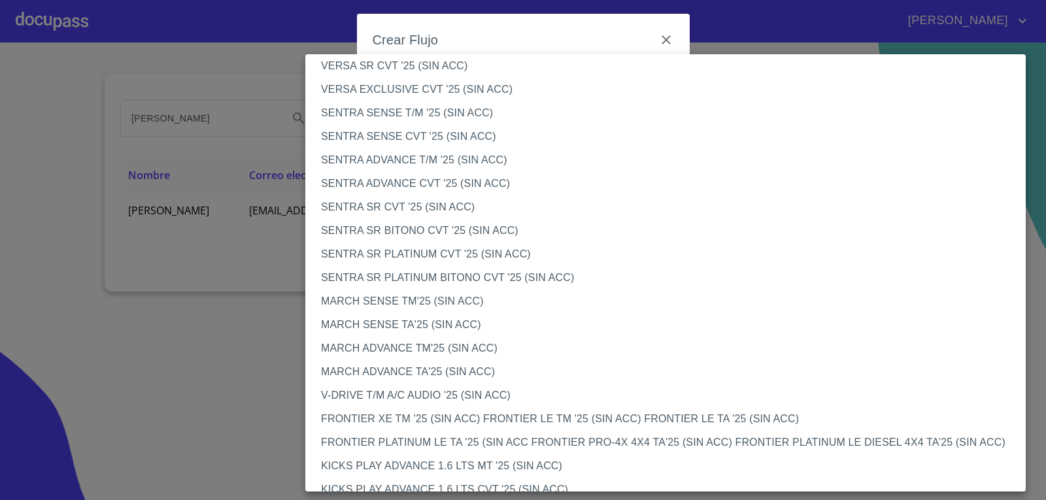
click at [452, 269] on li "SENTRA SR PLATINUM BITONO CVT '25 (SIN ACC)" at bounding box center [670, 278] width 730 height 24
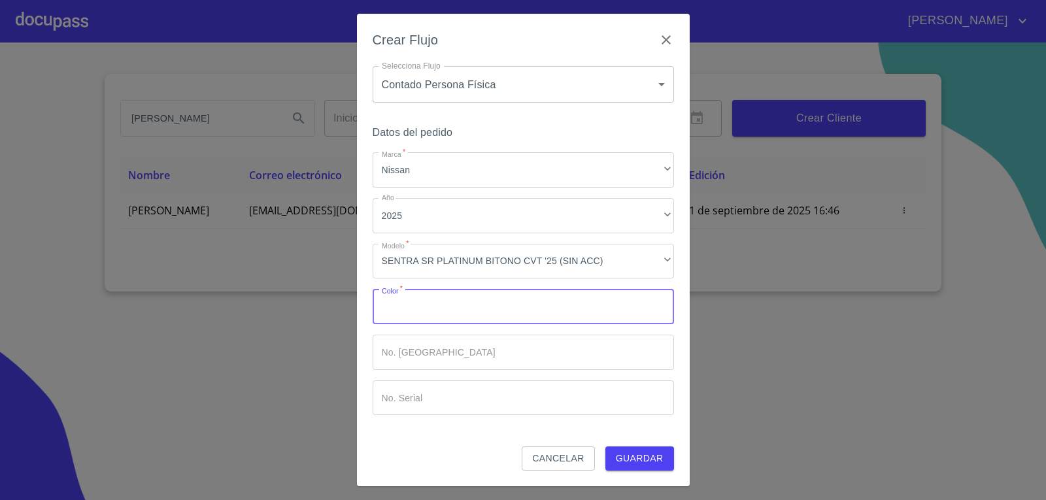
click at [531, 320] on input "Marca   *" at bounding box center [523, 306] width 301 height 35
type input "BLANCO"
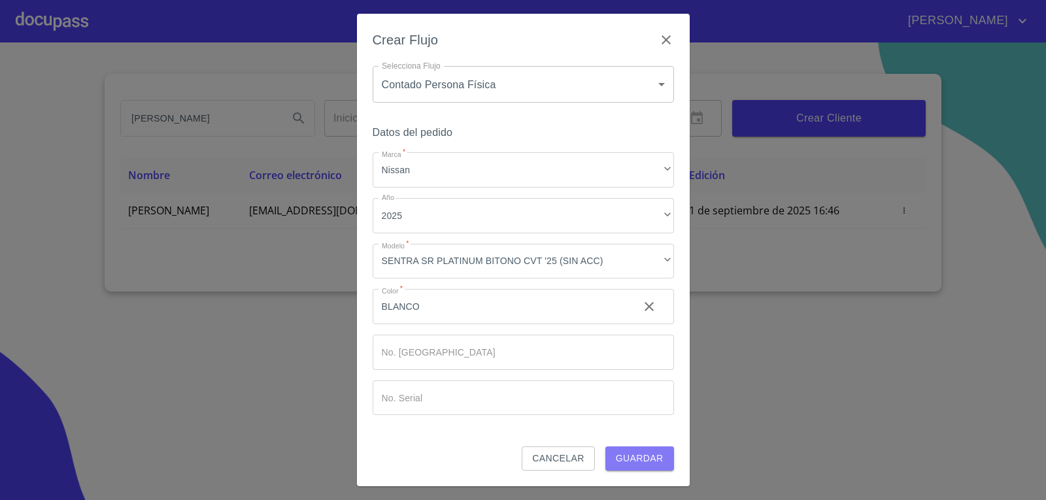
click at [631, 451] on span "Guardar" at bounding box center [640, 459] width 48 height 16
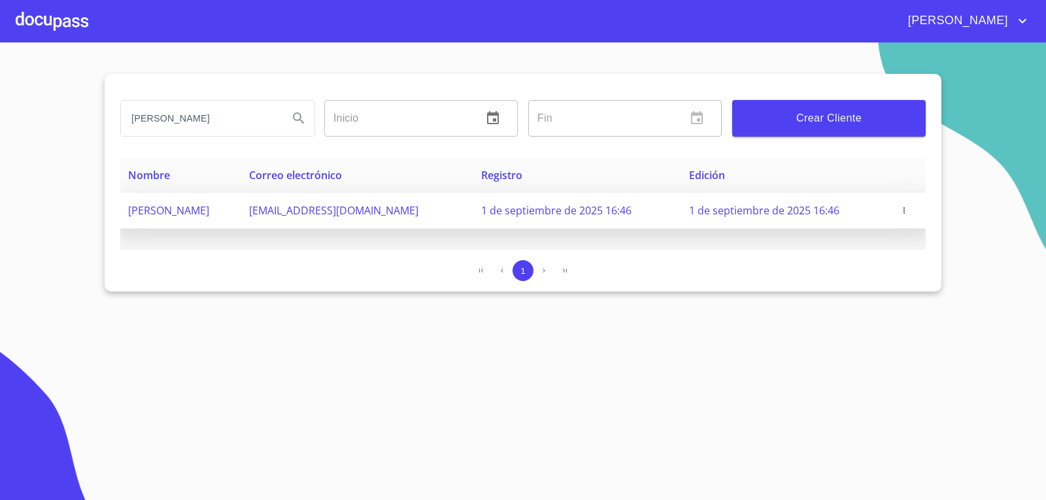
click at [908, 210] on icon "button" at bounding box center [904, 210] width 9 height 9
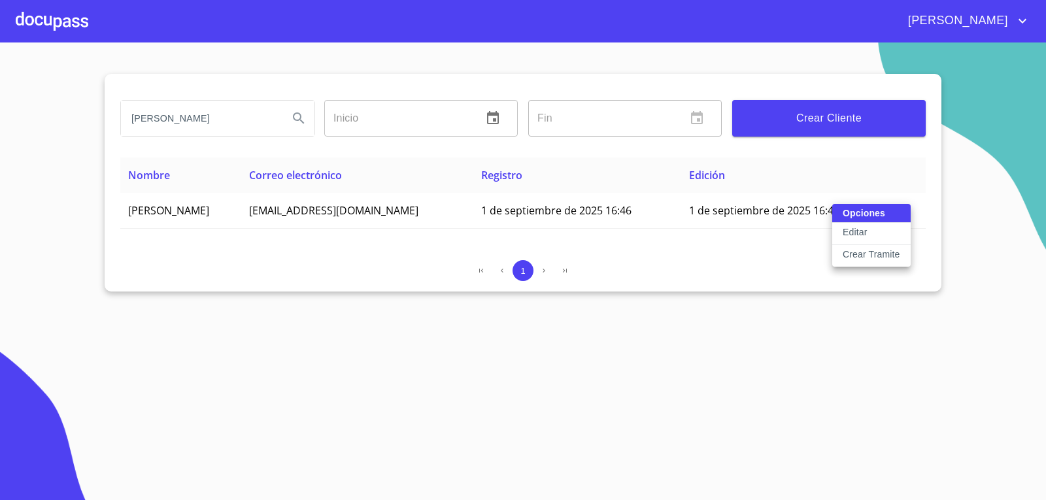
click at [885, 255] on p "Crear Tramite" at bounding box center [872, 254] width 58 height 13
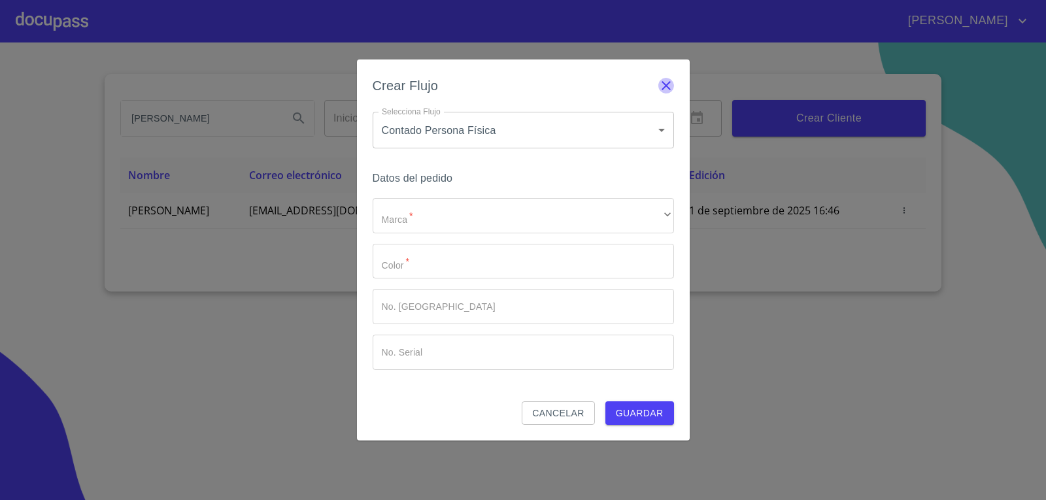
click at [665, 82] on icon "button" at bounding box center [666, 86] width 16 height 16
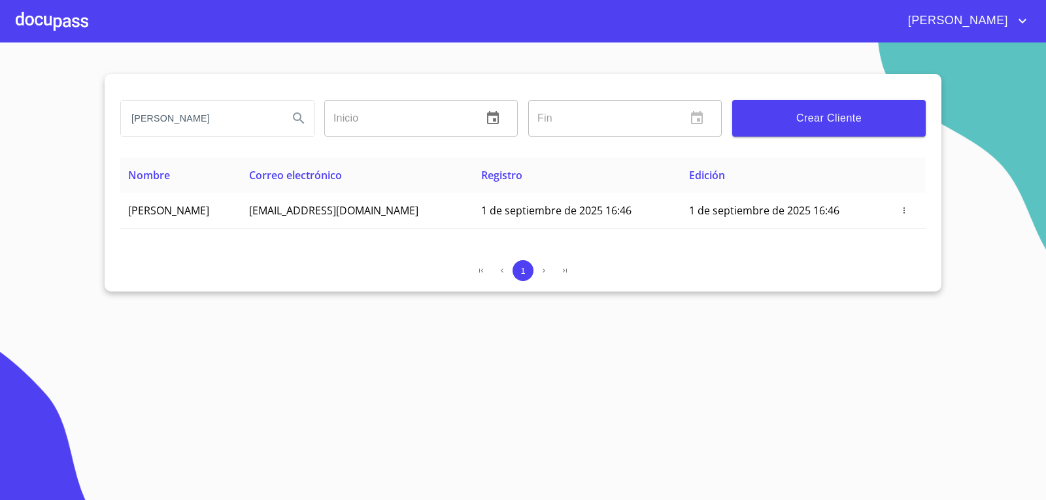
click at [70, 22] on div at bounding box center [52, 21] width 73 height 42
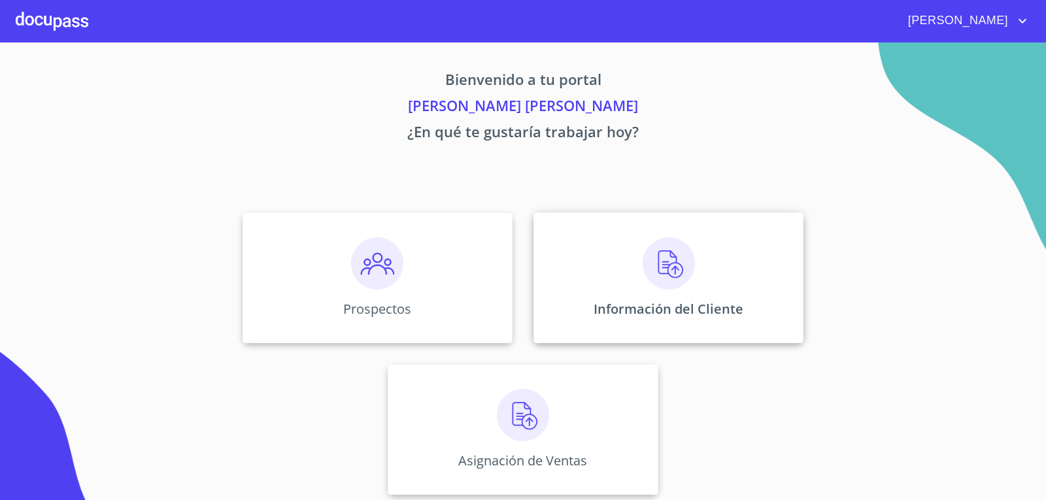
click at [636, 262] on div "Información del Cliente" at bounding box center [669, 278] width 270 height 131
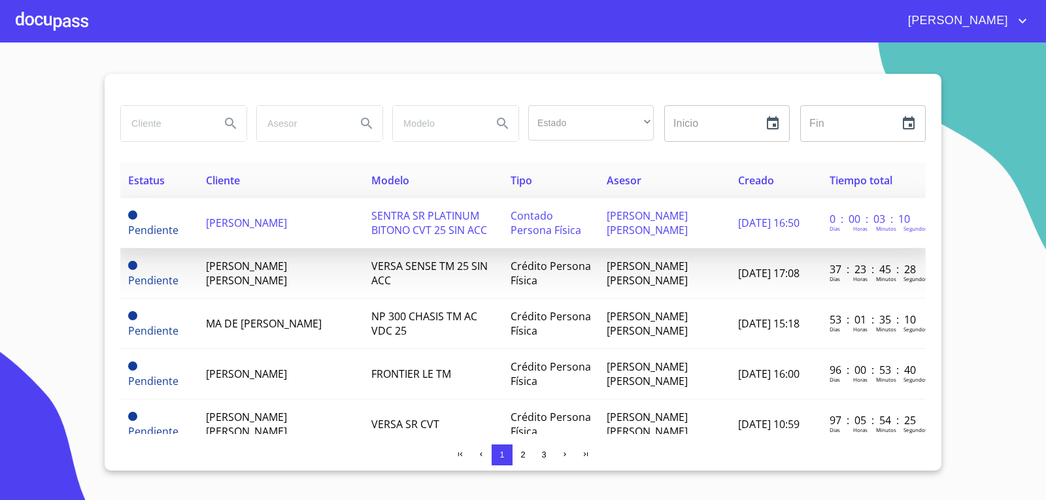
click at [243, 223] on span "[PERSON_NAME]" at bounding box center [246, 223] width 81 height 14
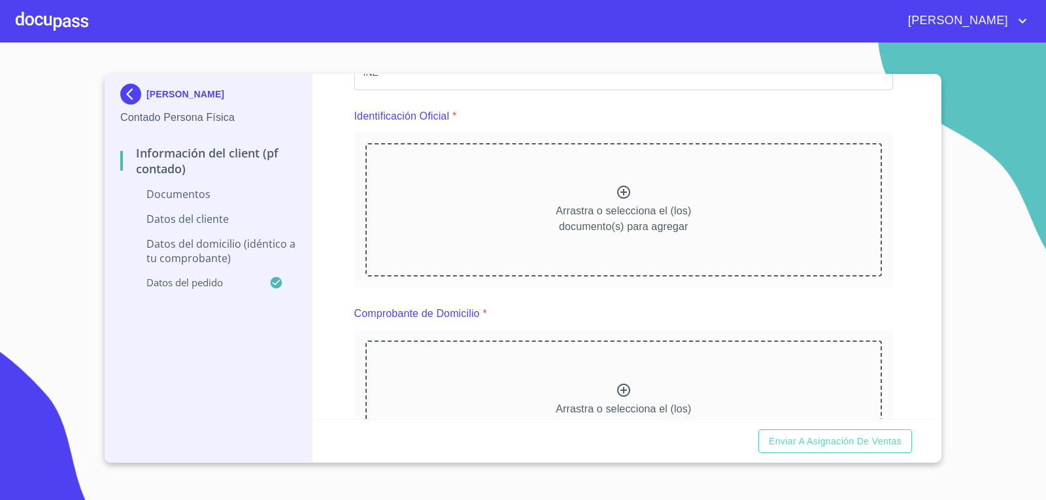
scroll to position [131, 0]
click at [616, 200] on div at bounding box center [624, 192] width 16 height 19
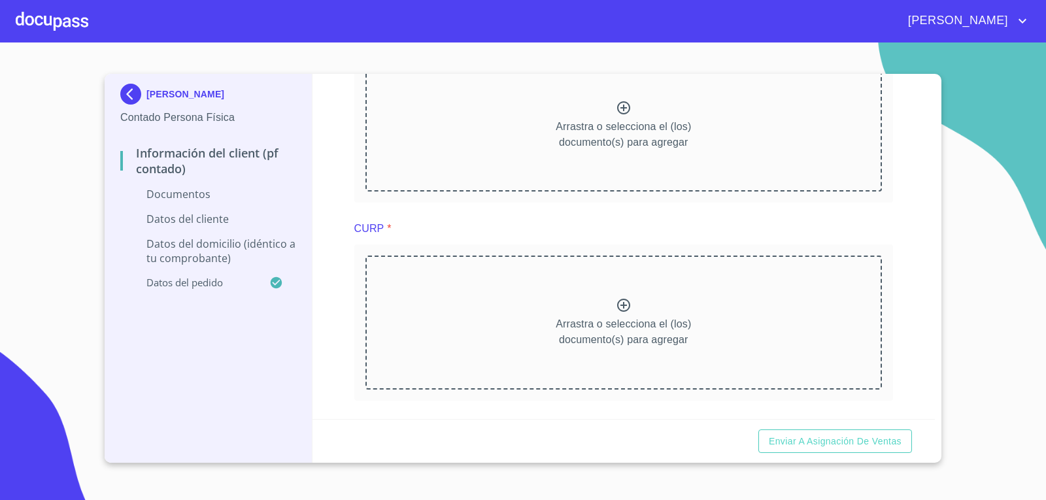
scroll to position [589, 0]
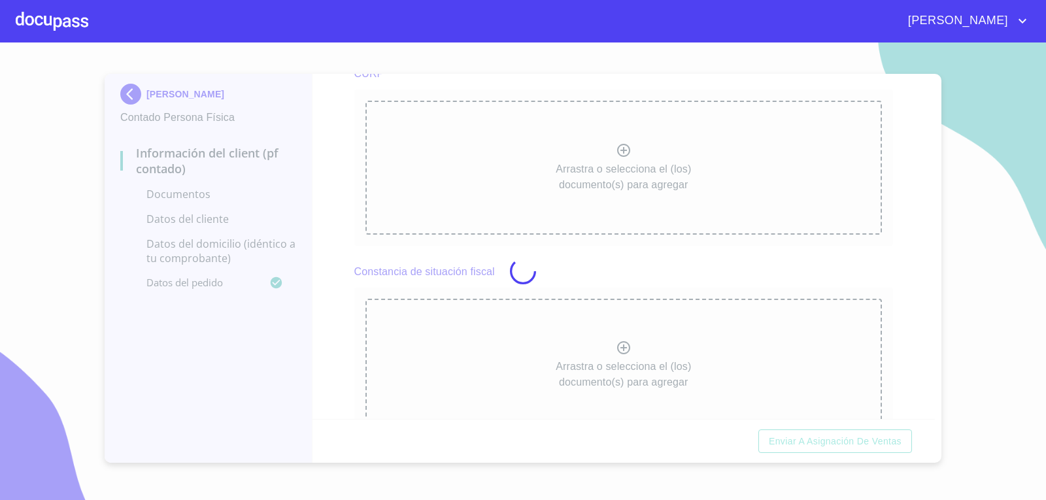
scroll to position [587, 0]
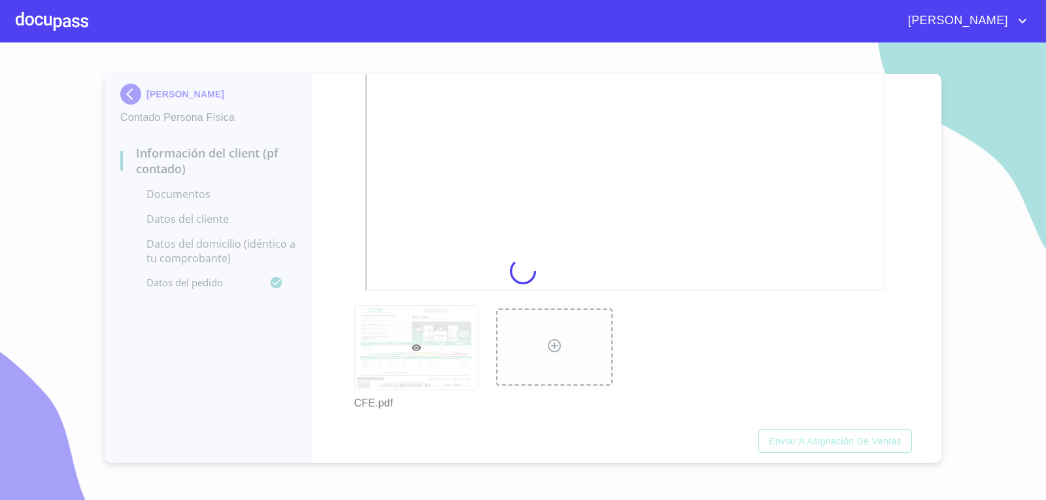
click at [343, 322] on div at bounding box center [523, 272] width 1046 height 458
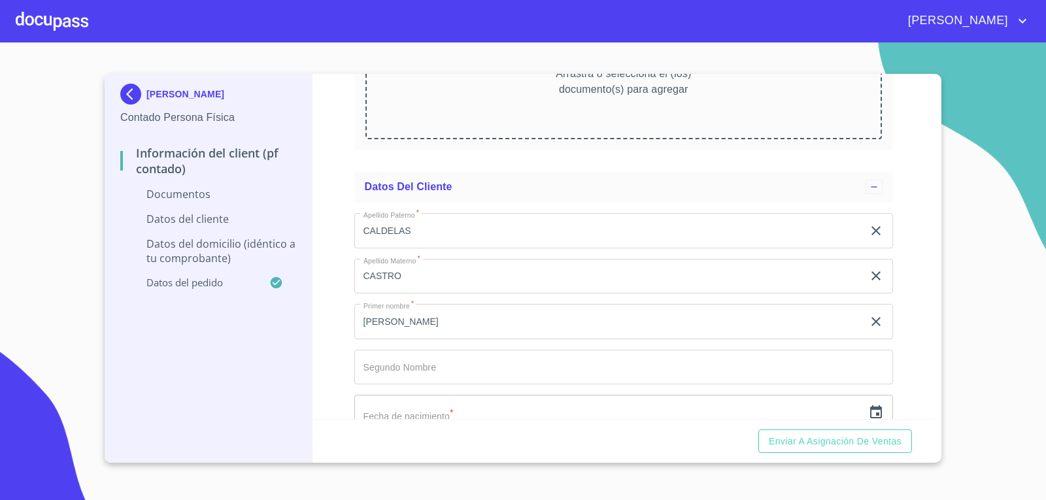
scroll to position [1372, 0]
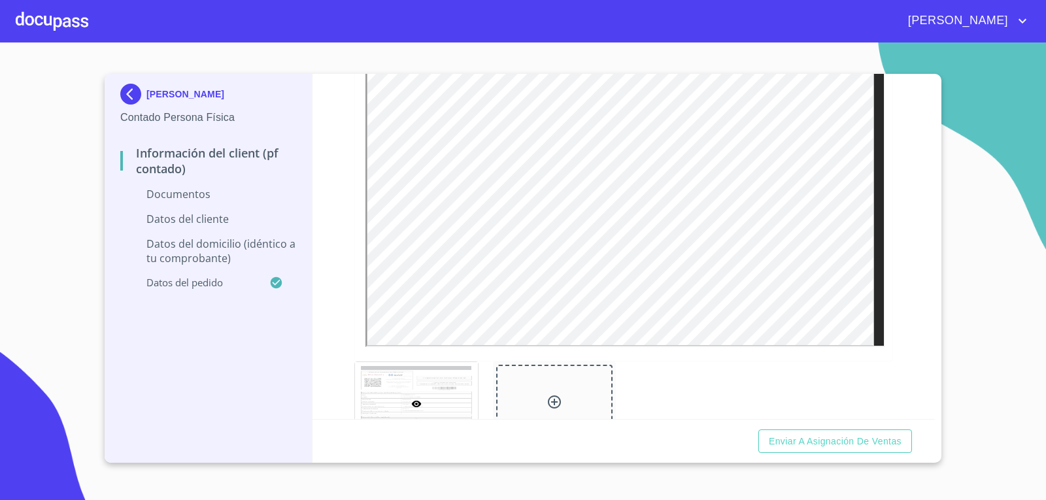
scroll to position [1241, 0]
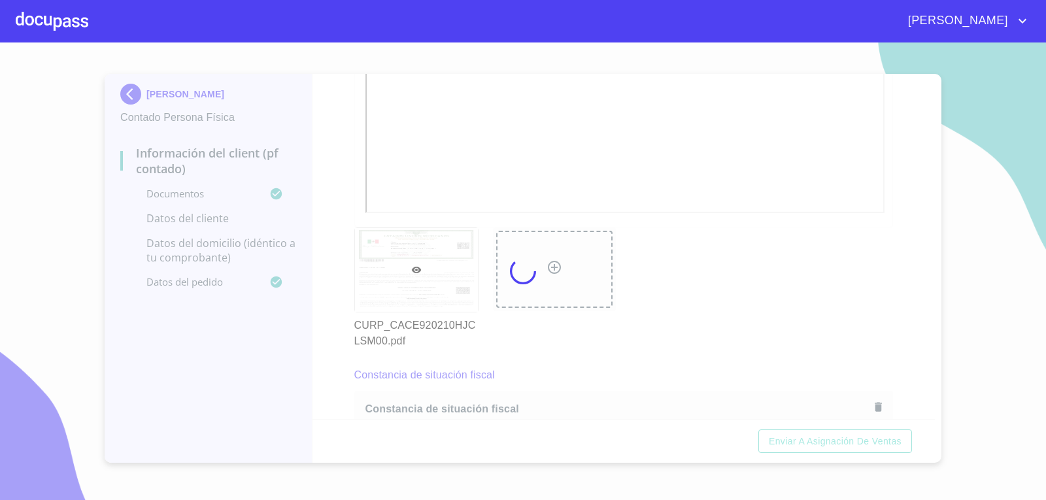
click at [938, 281] on div at bounding box center [523, 272] width 1046 height 458
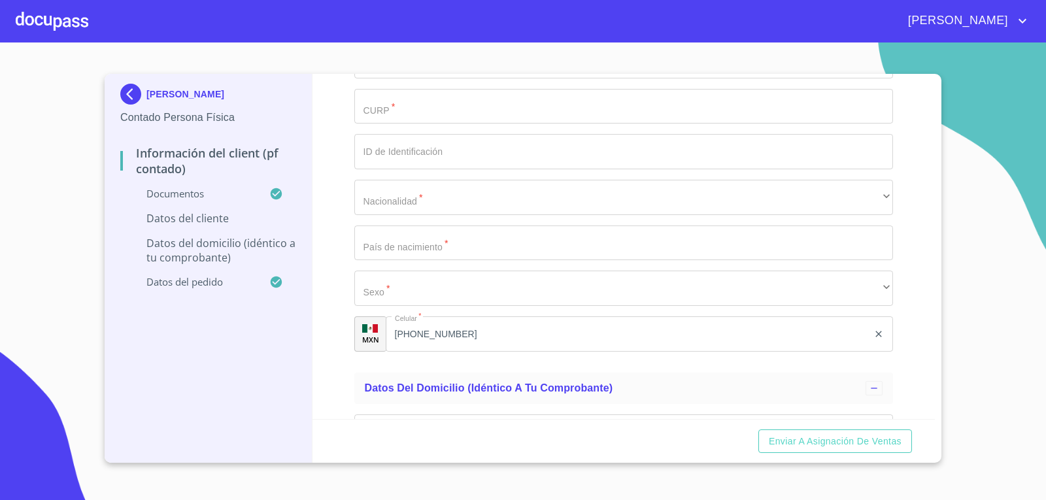
scroll to position [2418, 0]
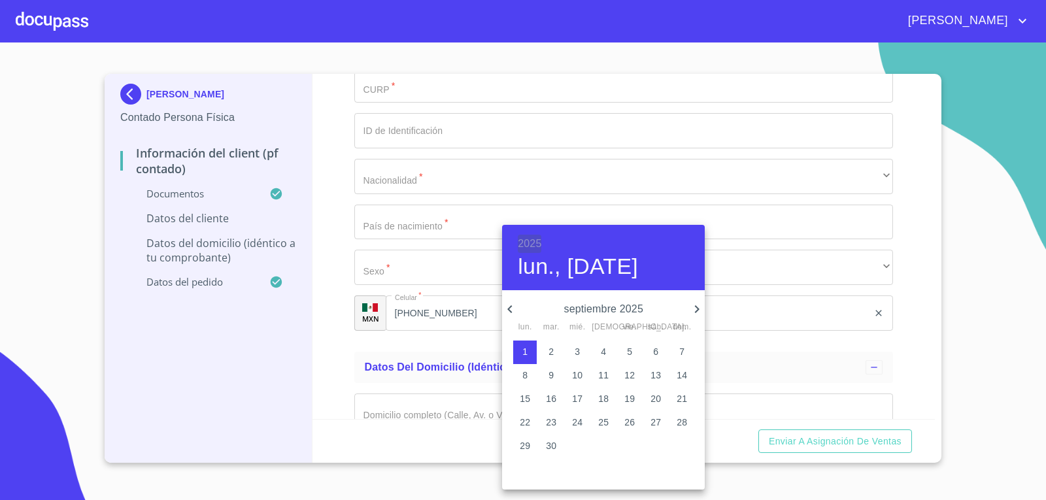
click at [530, 244] on h6 "2025" at bounding box center [530, 244] width 24 height 18
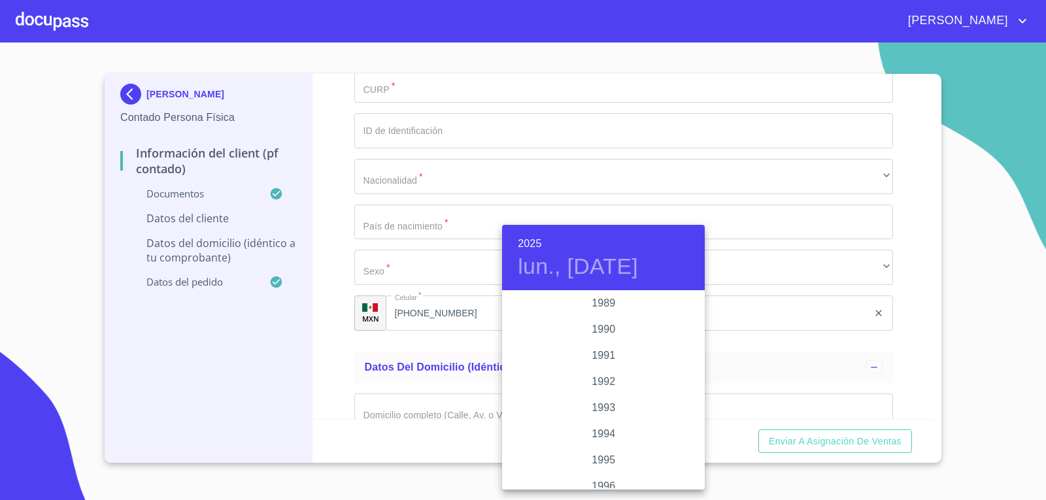
scroll to position [1687, 0]
click at [600, 364] on div "1992" at bounding box center [603, 371] width 203 height 26
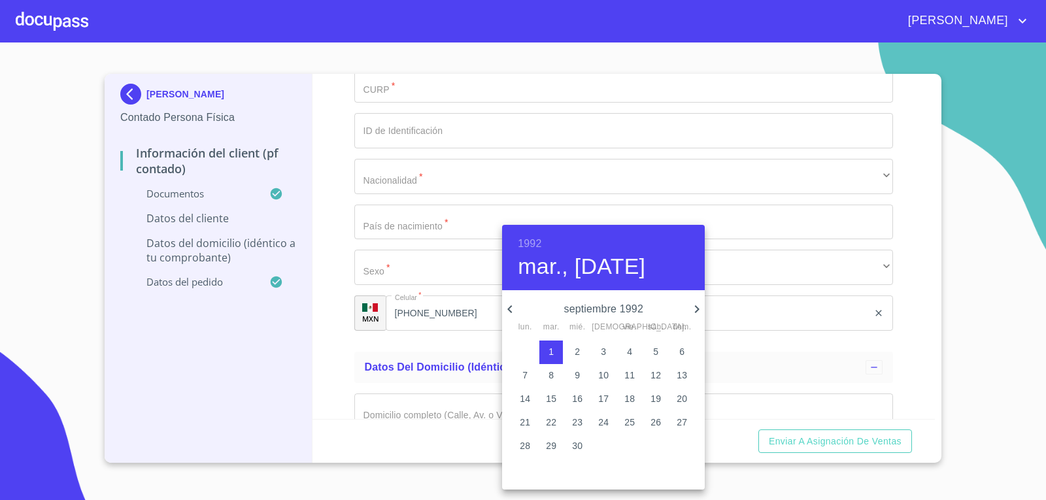
click at [512, 303] on icon "button" at bounding box center [510, 309] width 16 height 16
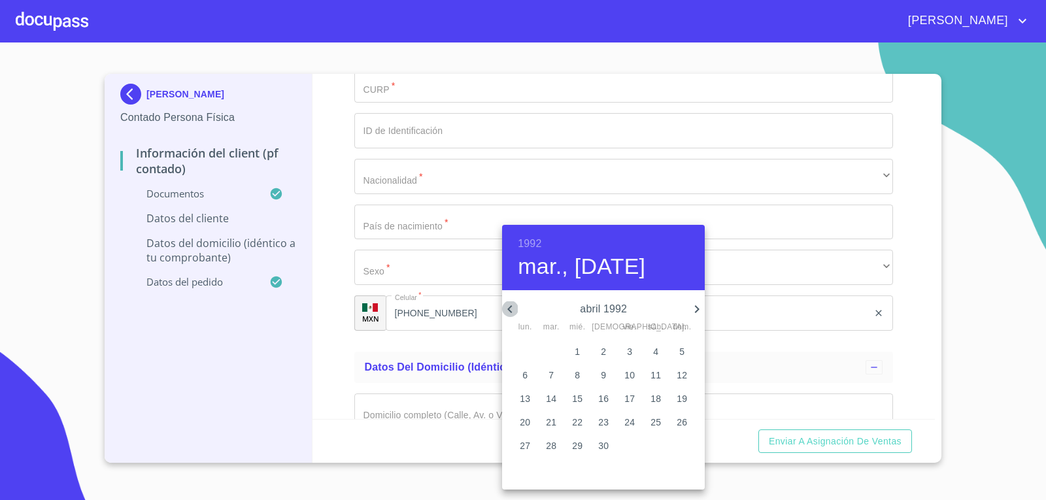
click at [512, 303] on icon "button" at bounding box center [510, 309] width 16 height 16
click at [532, 395] on span "10" at bounding box center [525, 398] width 24 height 13
type input "10 de feb. de 1992"
click at [322, 355] on div at bounding box center [523, 250] width 1046 height 500
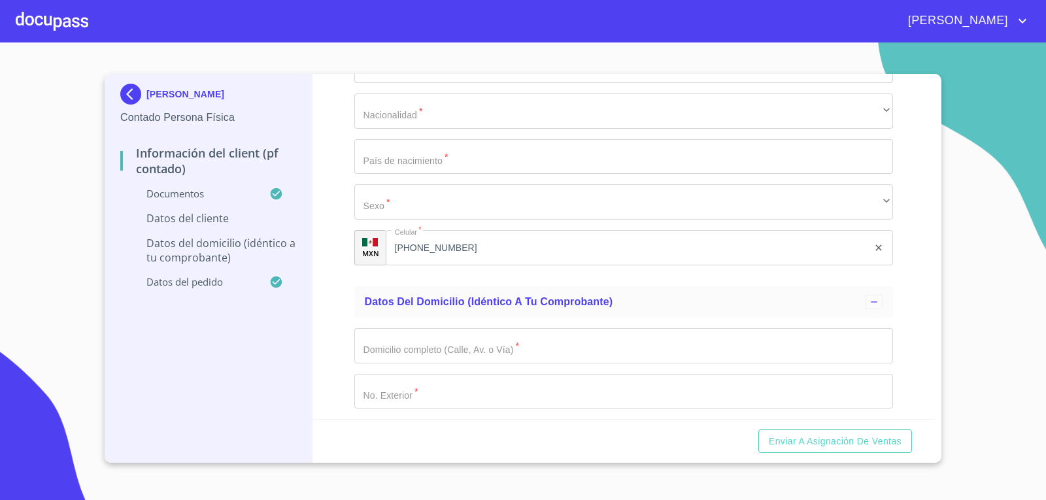
type input "CACE920210U47"
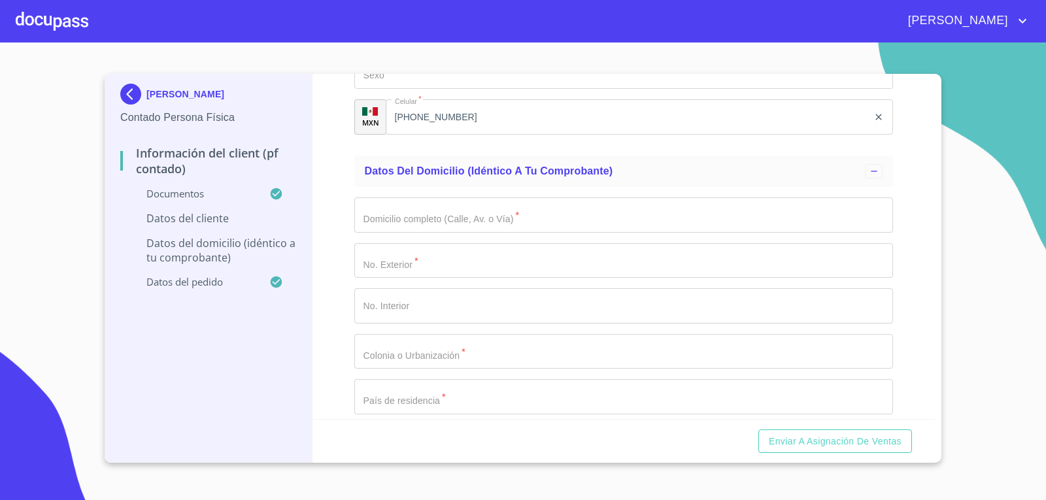
type input "CACE920210HJCLSM00"
type input "2637225775"
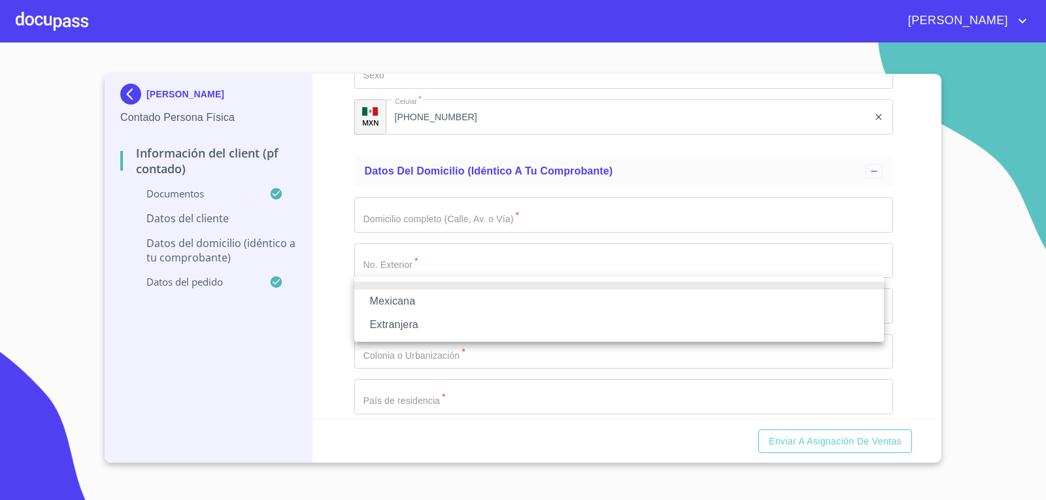
click at [468, 295] on li "Mexicana" at bounding box center [619, 302] width 530 height 24
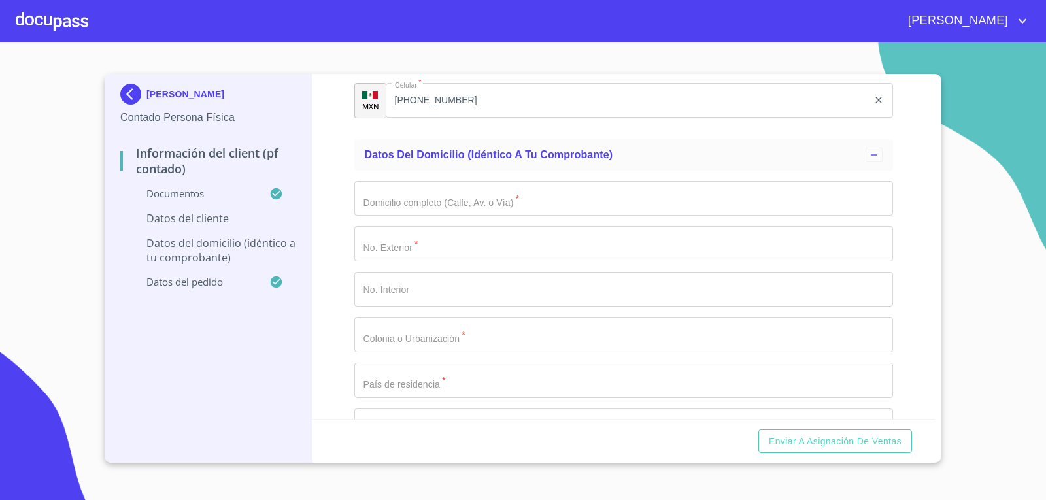
scroll to position [2745, 0]
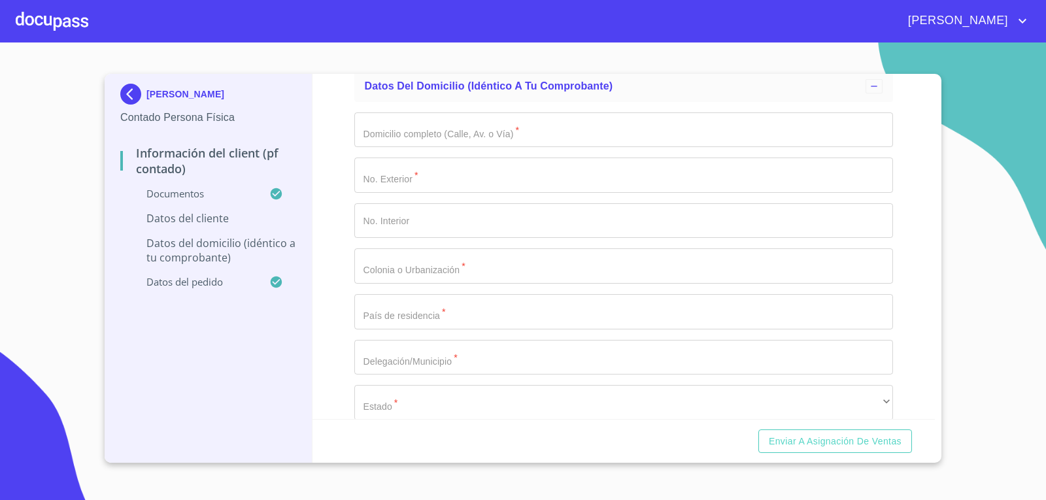
type input "[GEOGRAPHIC_DATA]"
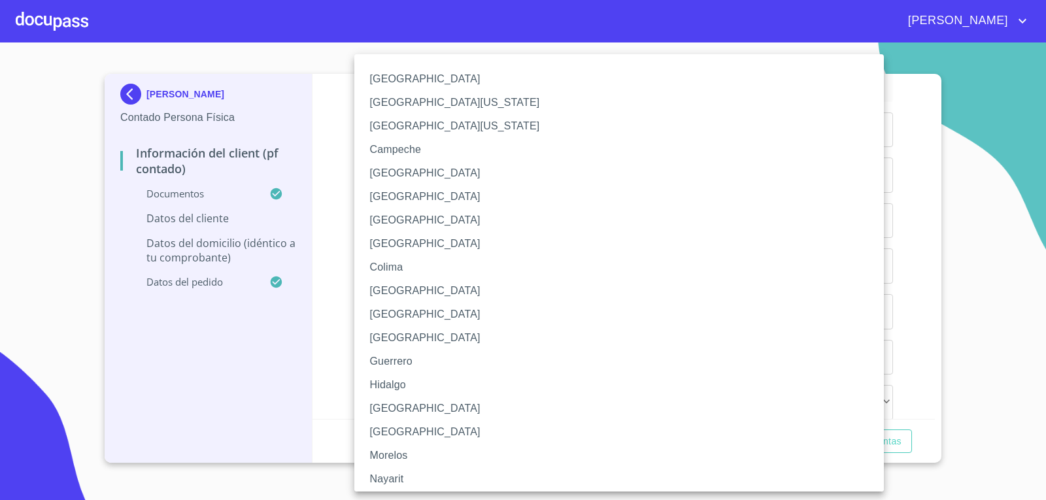
click at [420, 405] on li "[GEOGRAPHIC_DATA]" at bounding box center [623, 409] width 539 height 24
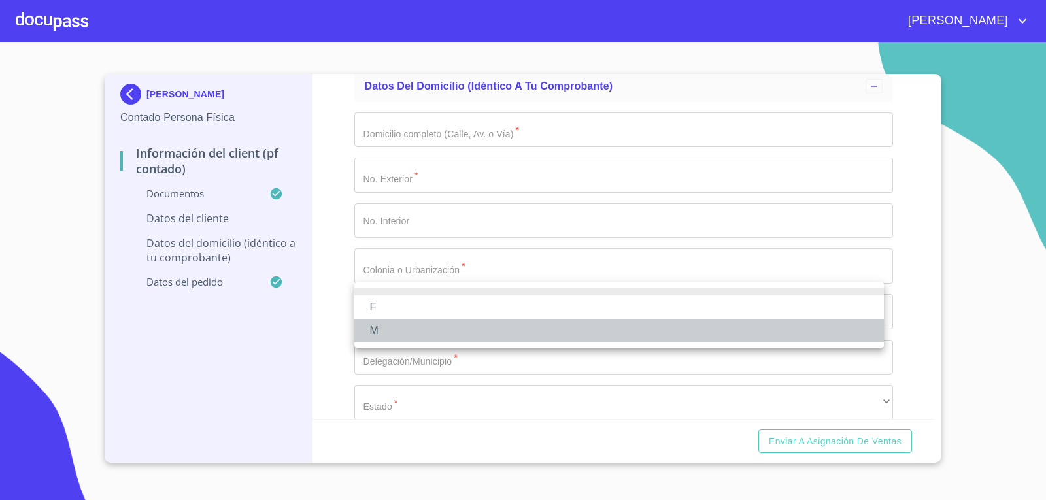
click at [432, 324] on li "M" at bounding box center [619, 331] width 530 height 24
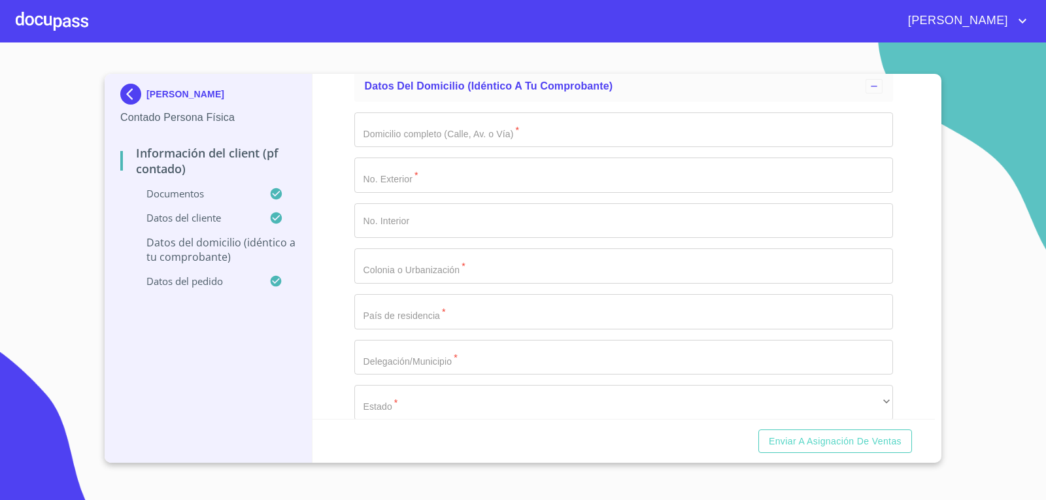
click at [347, 327] on div "Información del Client (PF contado) Documentos Documento de identificación.   *…" at bounding box center [624, 246] width 623 height 345
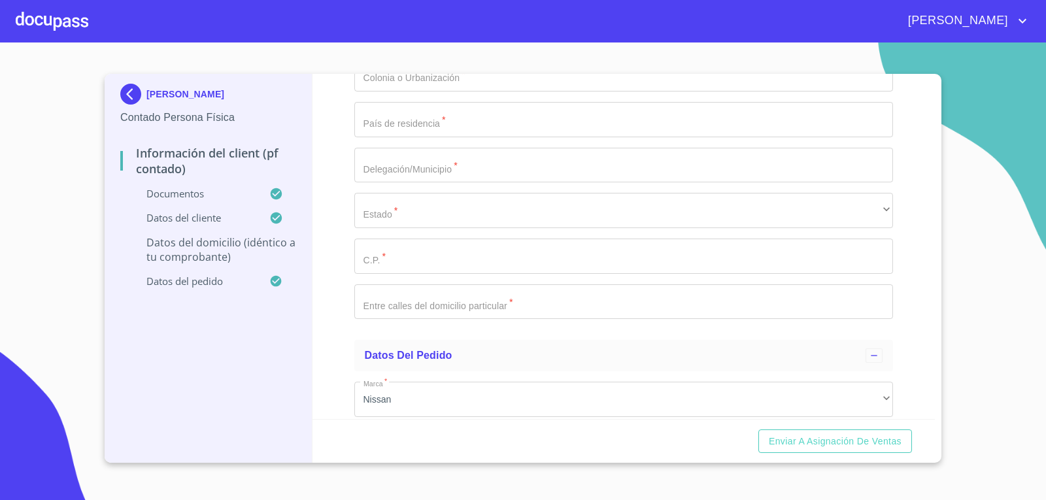
scroll to position [2941, 0]
type input "ISLA [PERSON_NAME]"
type input "2983"
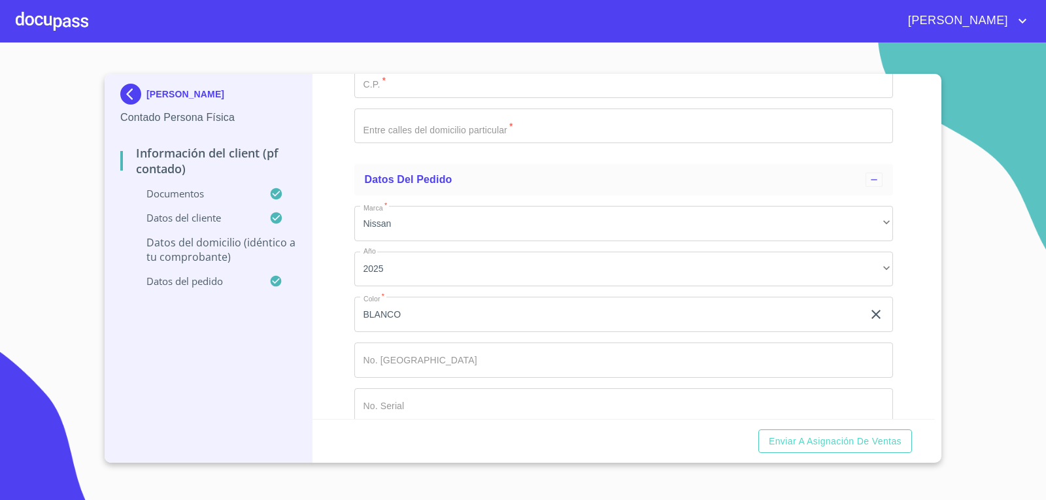
scroll to position [3137, 0]
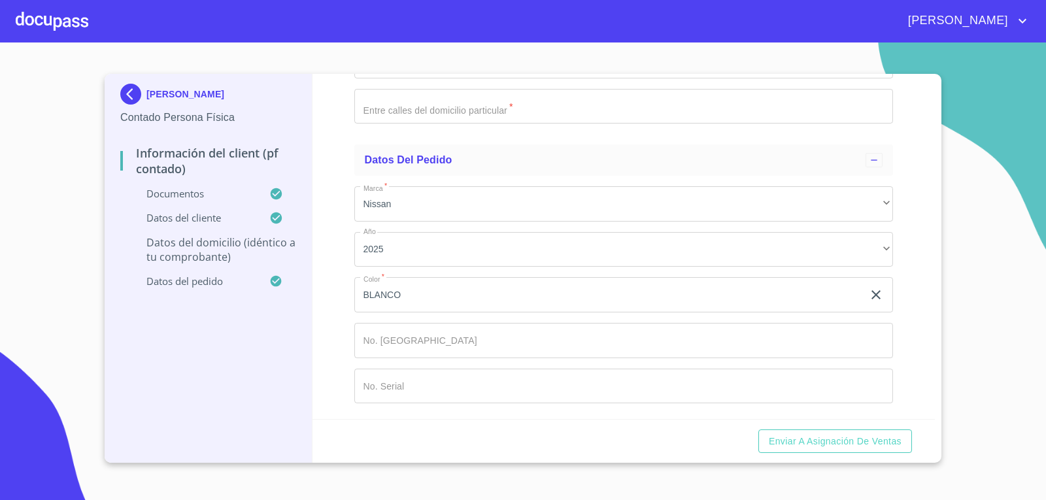
type input "JARDINES DE LA [PERSON_NAME]"
type input "[GEOGRAPHIC_DATA]"
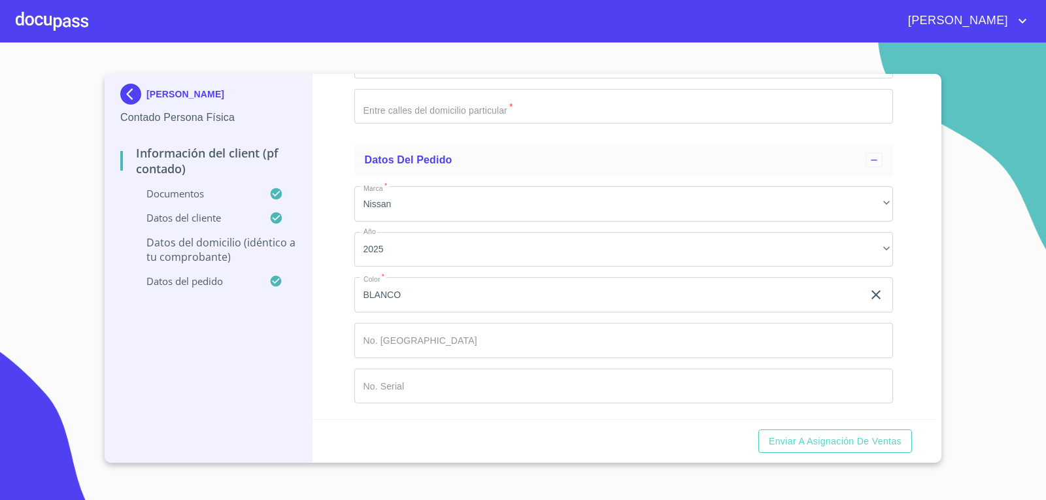
drag, startPoint x: 316, startPoint y: 310, endPoint x: 345, endPoint y: 310, distance: 28.8
click at [316, 310] on div "Información del Client (PF contado) Documentos Documento de identificación.   *…" at bounding box center [624, 246] width 623 height 345
click at [364, 33] on div "​" at bounding box center [623, 14] width 539 height 35
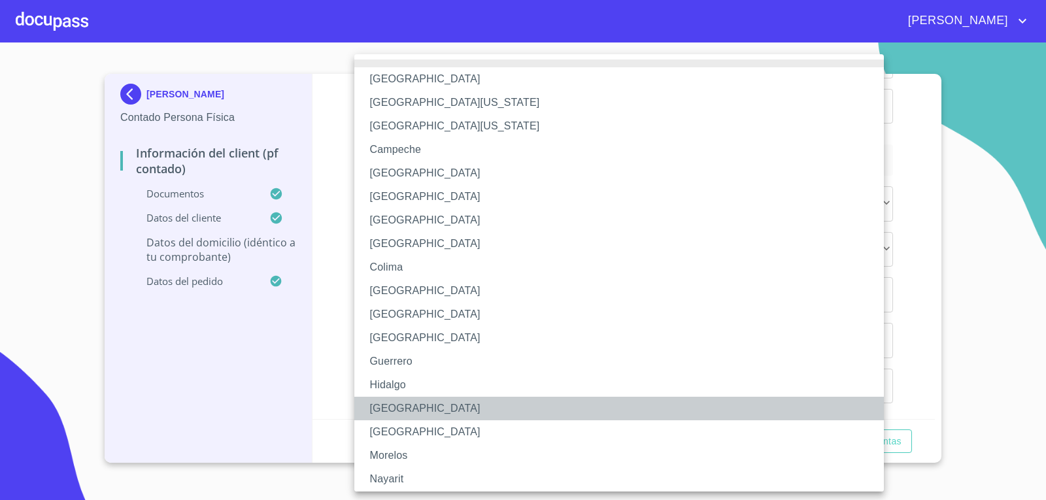
click at [406, 414] on li "[GEOGRAPHIC_DATA]" at bounding box center [623, 409] width 539 height 24
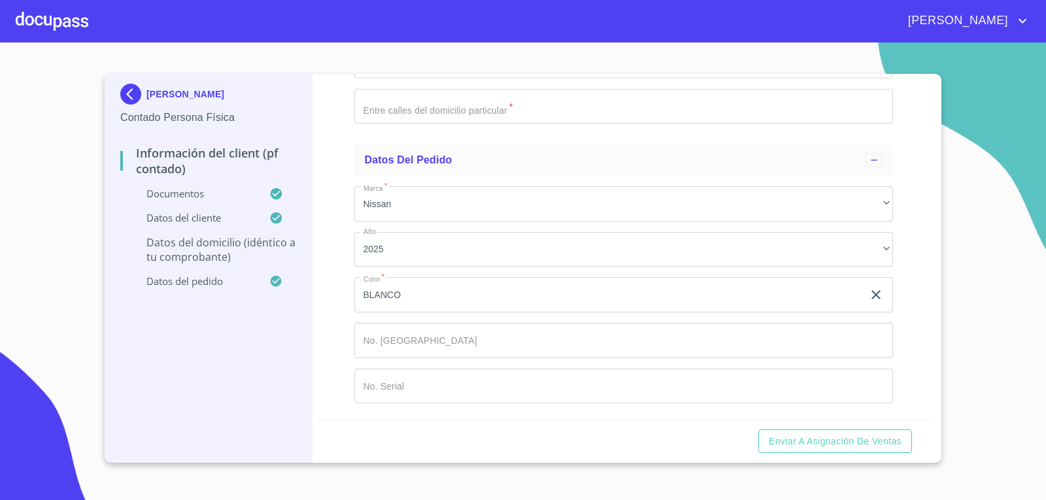
type input "44950"
click at [328, 396] on div "Información del Client (PF contado) Documentos Documento de identificación.   *…" at bounding box center [624, 246] width 623 height 345
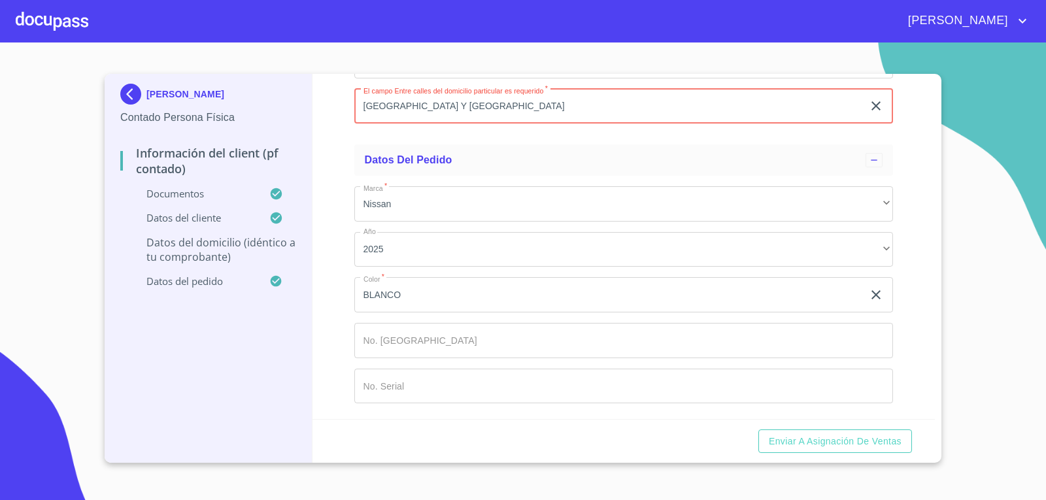
type input "[GEOGRAPHIC_DATA] Y [GEOGRAPHIC_DATA]"
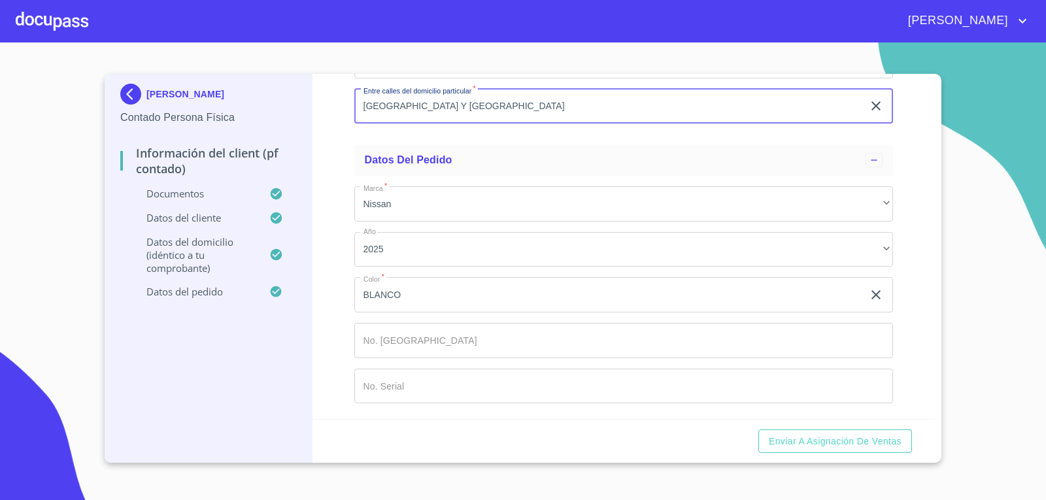
scroll to position [3445, 0]
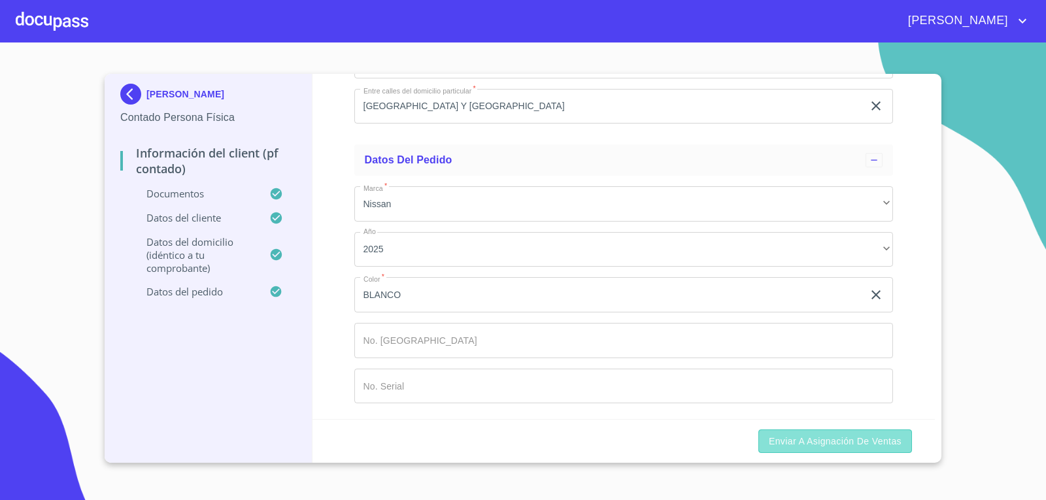
click at [835, 442] on span "Enviar a Asignación de Ventas" at bounding box center [835, 442] width 133 height 16
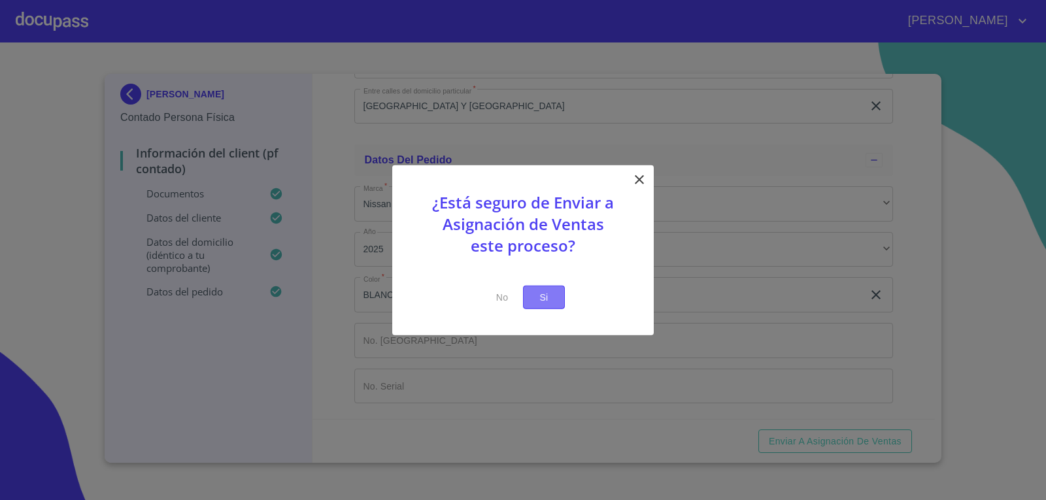
click at [553, 296] on span "Si" at bounding box center [544, 297] width 21 height 16
